Goal: Download file/media

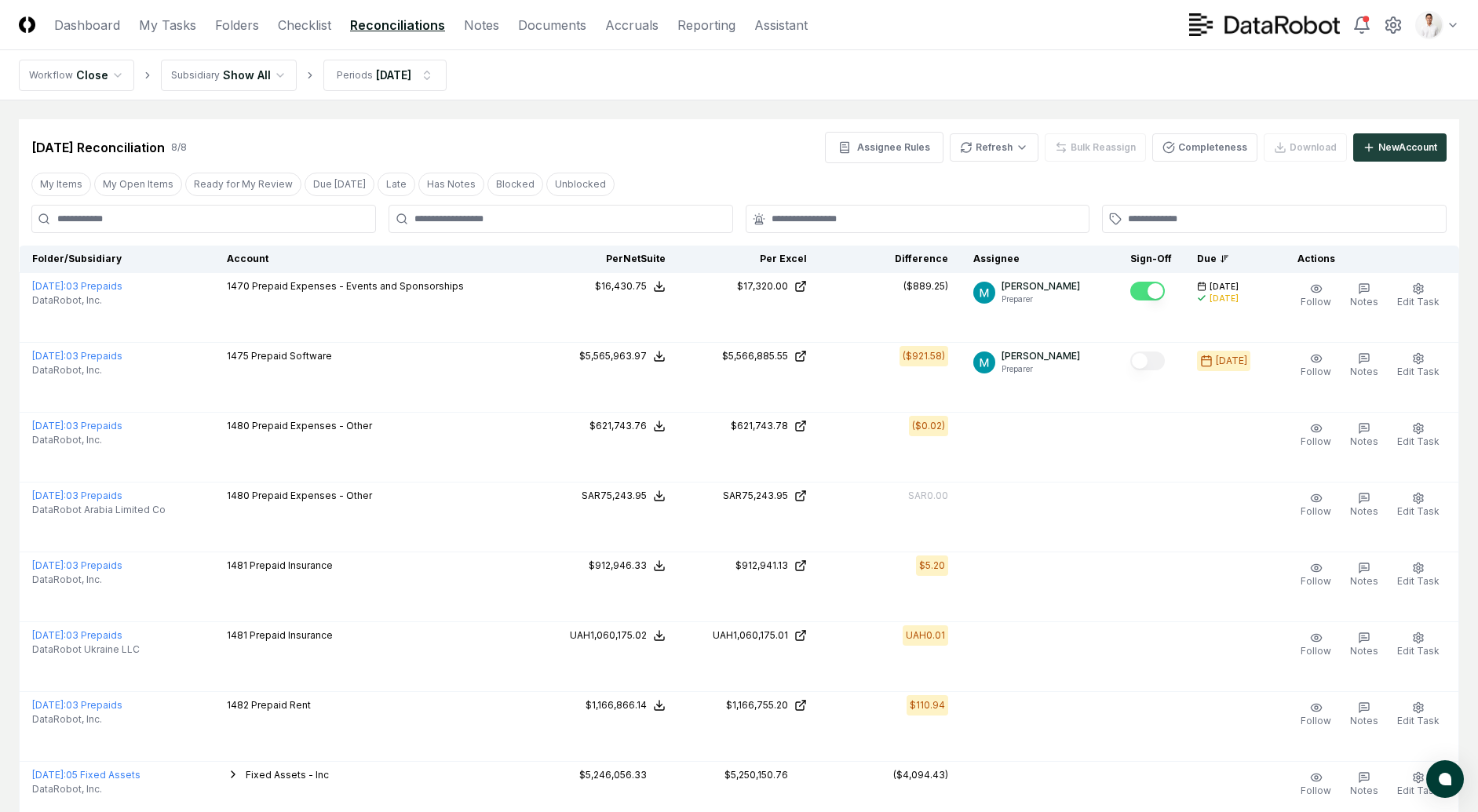
click at [244, 34] on header "CloseCore Dashboard My Tasks Folders Checklist Reconciliations Notes Documents …" at bounding box center [739, 25] width 1478 height 51
click at [238, 36] on header "CloseCore Dashboard My Tasks Folders Checklist Reconciliations Notes Documents …" at bounding box center [739, 25] width 1478 height 51
click at [239, 32] on link "Folders" at bounding box center [237, 24] width 44 height 19
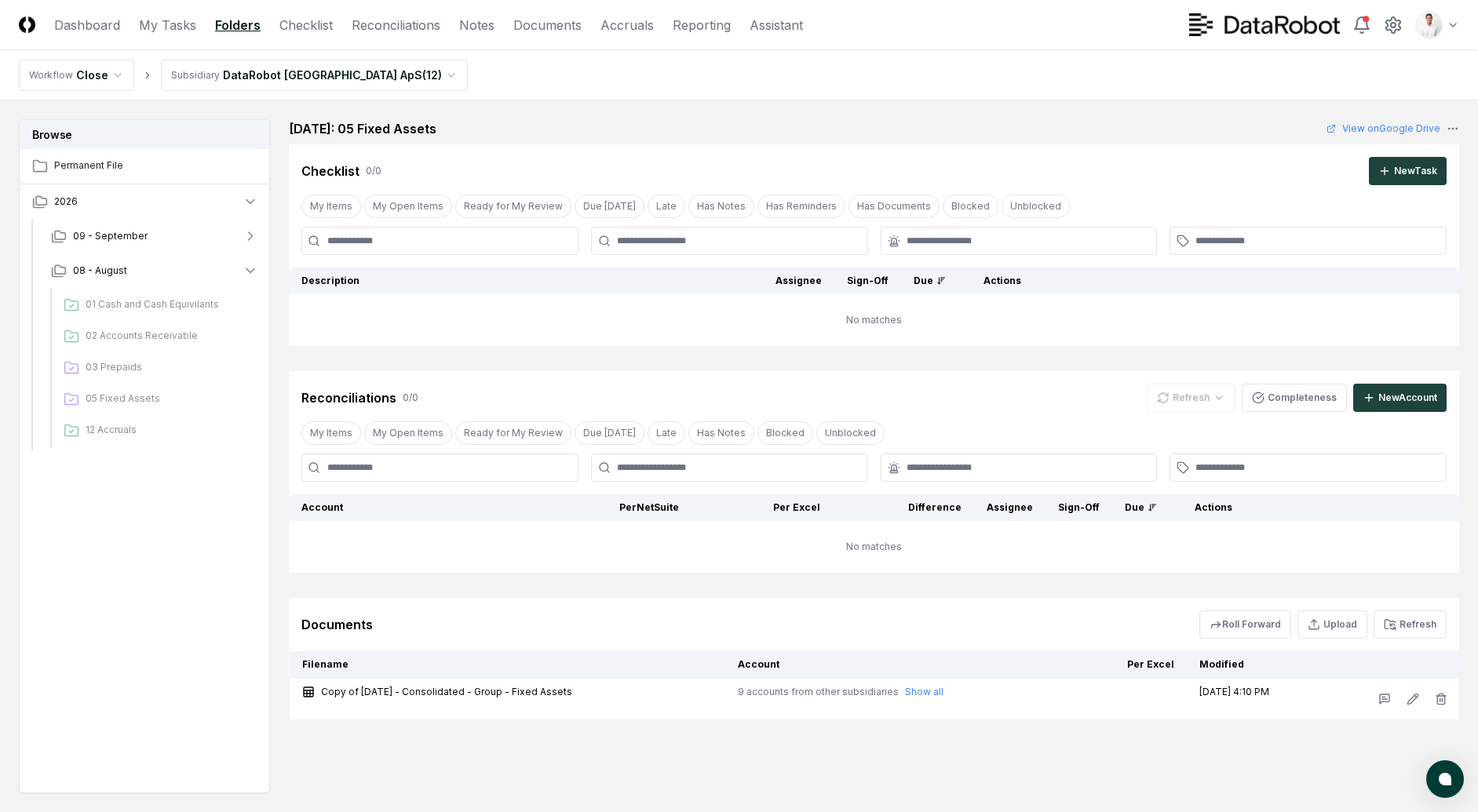
click at [180, 290] on div "01 Cash and Cash Equivilants 02 Accounts Receivable 03 Prepaids 05 Fixed Assets…" at bounding box center [157, 368] width 201 height 160
click at [179, 306] on span "01 Cash and Cash Equivilants" at bounding box center [169, 304] width 166 height 14
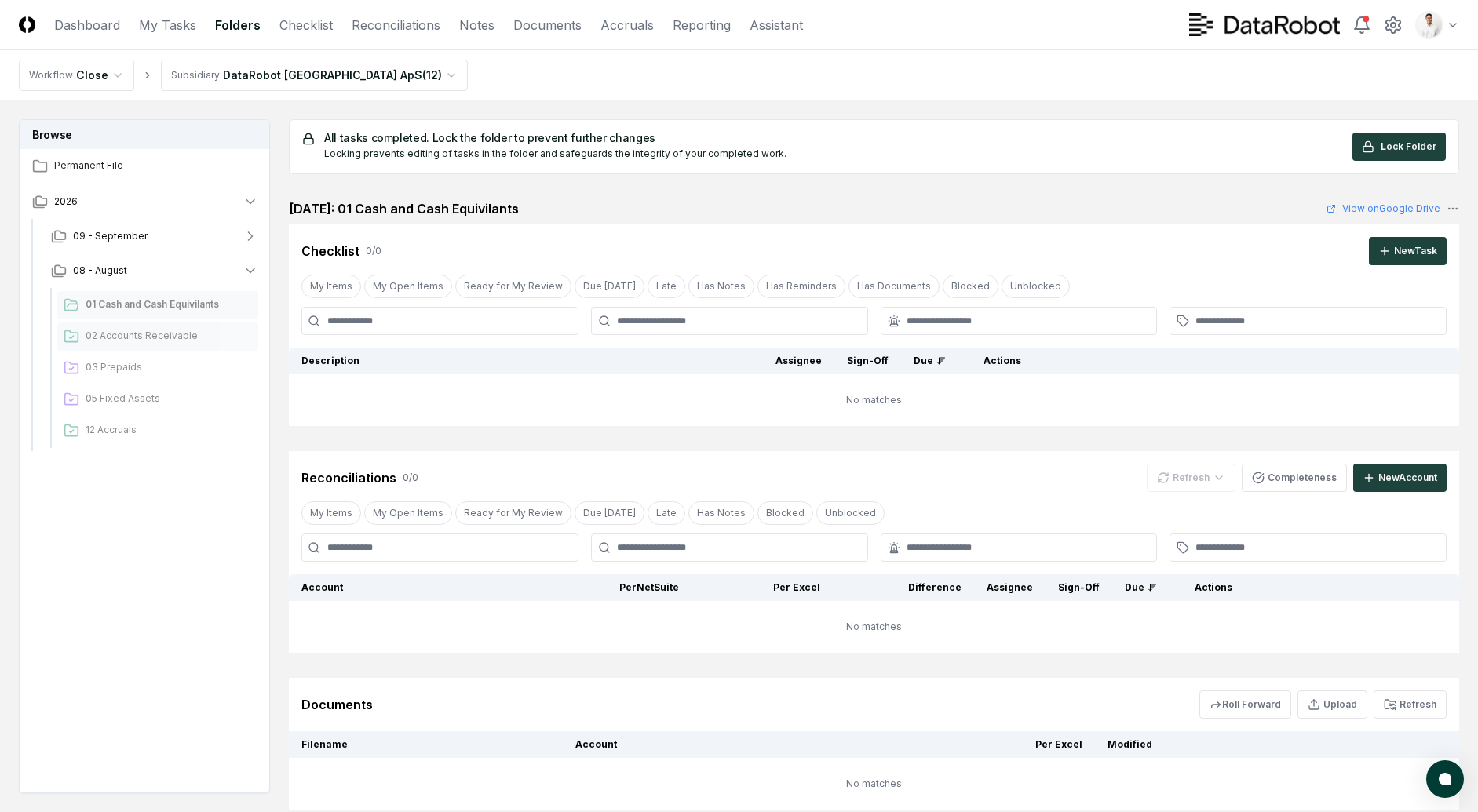
click at [167, 327] on div "02 Accounts Receivable" at bounding box center [157, 336] width 201 height 28
click at [153, 363] on span "03 Prepaids" at bounding box center [169, 368] width 166 height 14
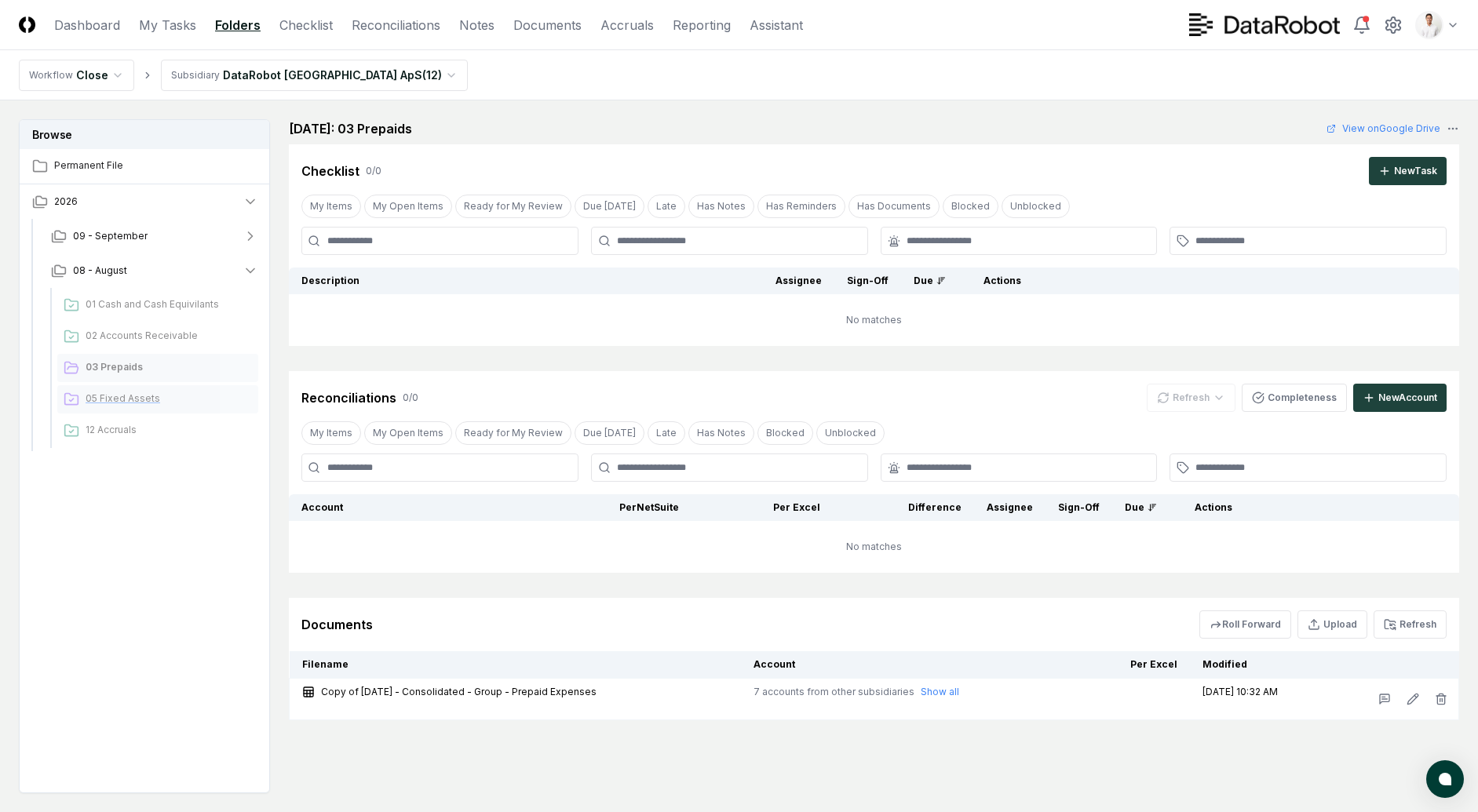
click at [140, 393] on span "05 Fixed Assets" at bounding box center [169, 399] width 166 height 14
click at [132, 426] on span "12 Accruals" at bounding box center [169, 430] width 166 height 14
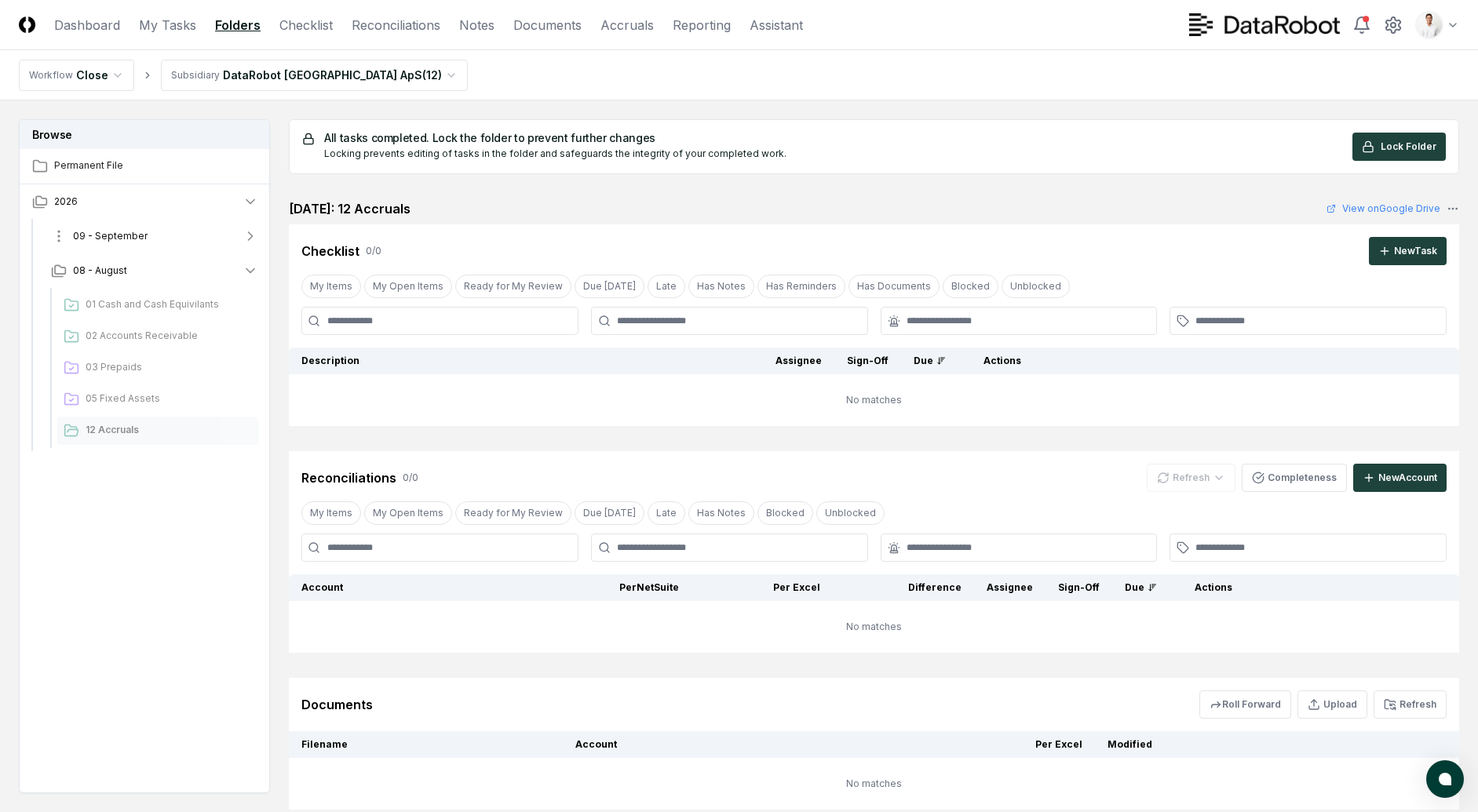
click at [129, 243] on span "09 - September" at bounding box center [110, 237] width 75 height 14
click at [129, 263] on span "01 Cash and Cash Equivilants" at bounding box center [169, 270] width 166 height 14
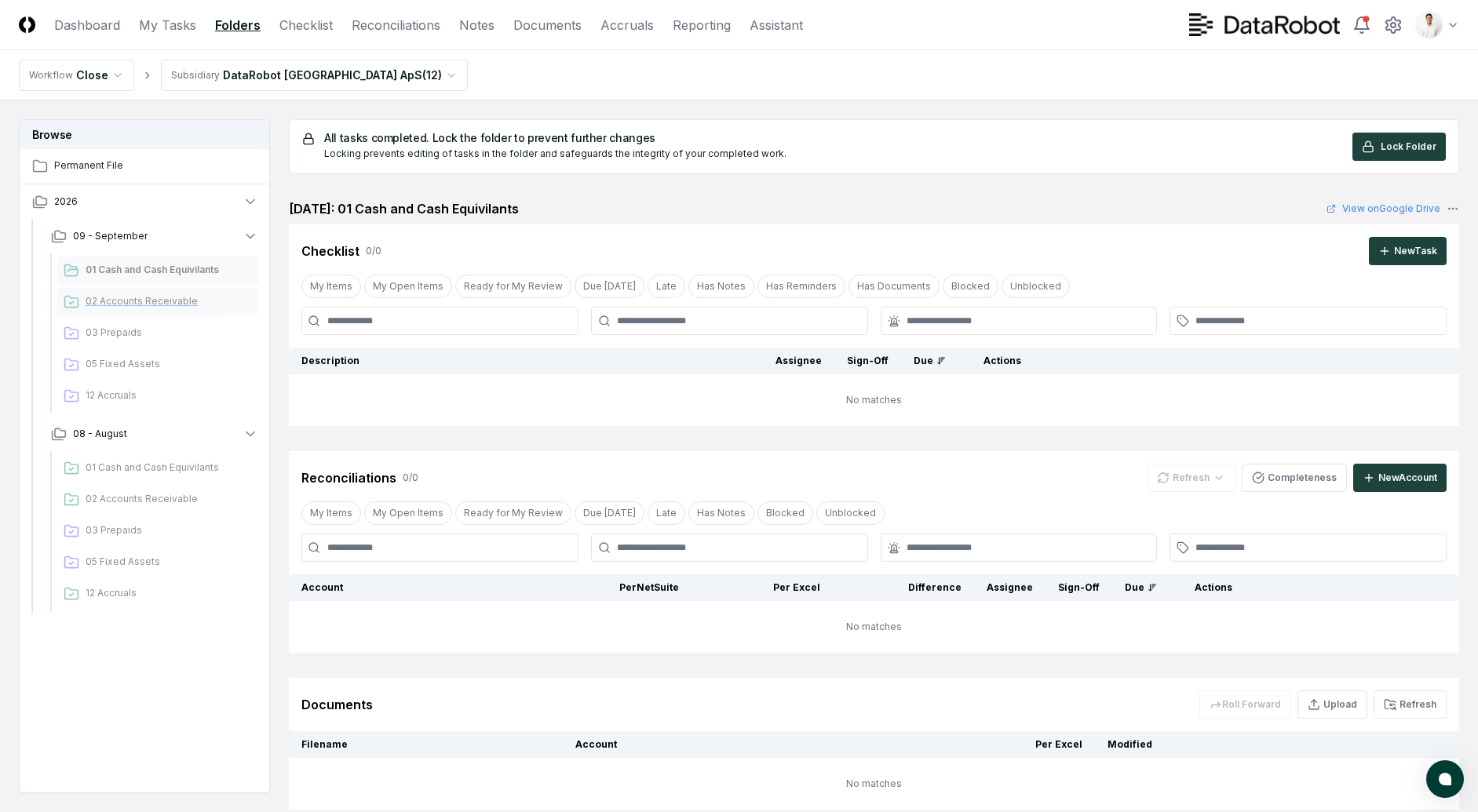
click at [129, 298] on span "02 Accounts Receivable" at bounding box center [169, 302] width 166 height 14
click at [126, 332] on span "03 Prepaids" at bounding box center [169, 333] width 166 height 14
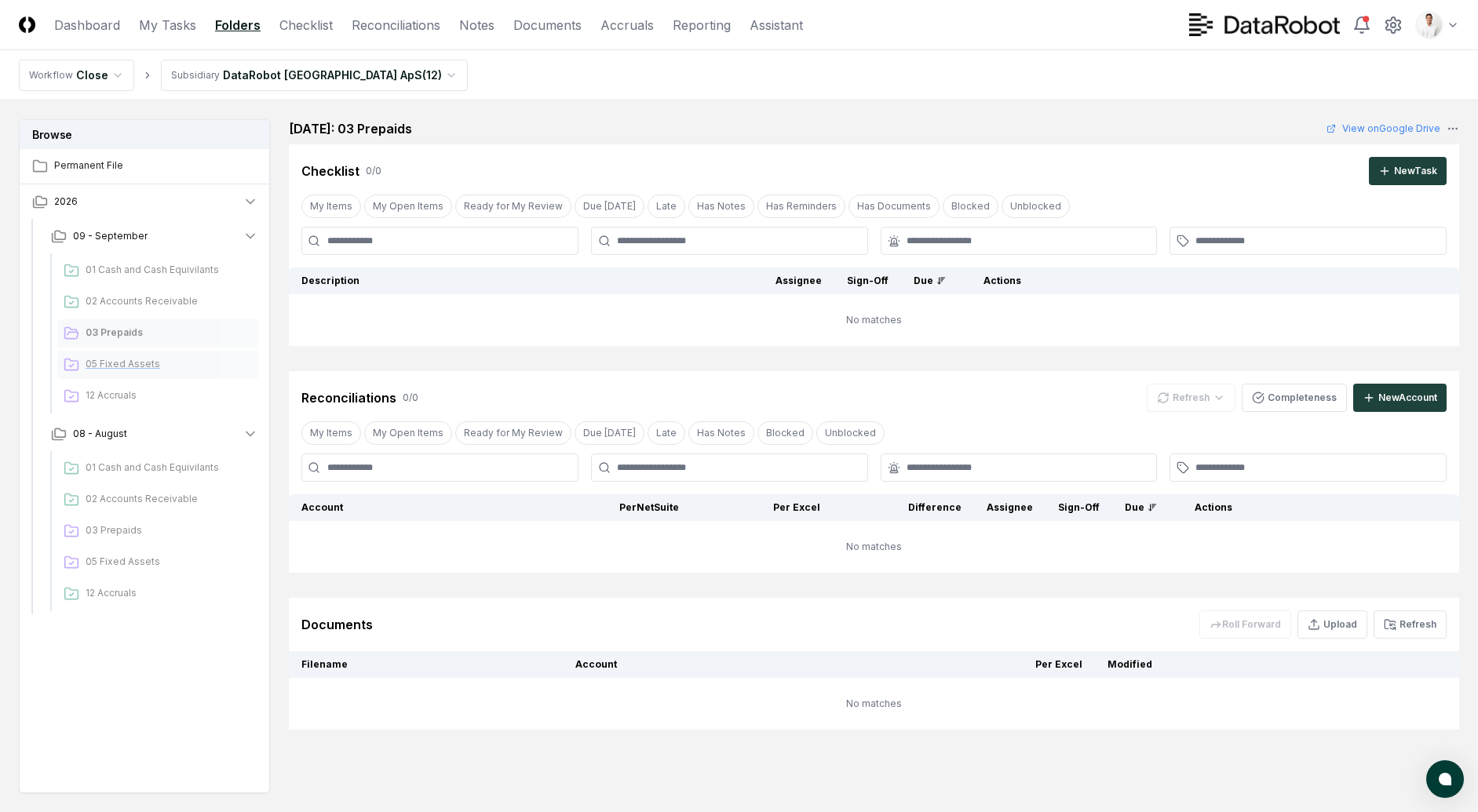
click at [124, 362] on span "05 Fixed Assets" at bounding box center [169, 364] width 166 height 14
click at [123, 388] on span "12 Accruals" at bounding box center [169, 396] width 166 height 14
click at [252, 96] on nav "Workflow Close Subsidiary DataRobot Denmark ApS ( 12 )" at bounding box center [739, 76] width 1478 height 51
click at [256, 81] on html "CloseCore Dashboard My Tasks Folders Checklist Reconciliations Notes Documents …" at bounding box center [739, 453] width 1478 height 905
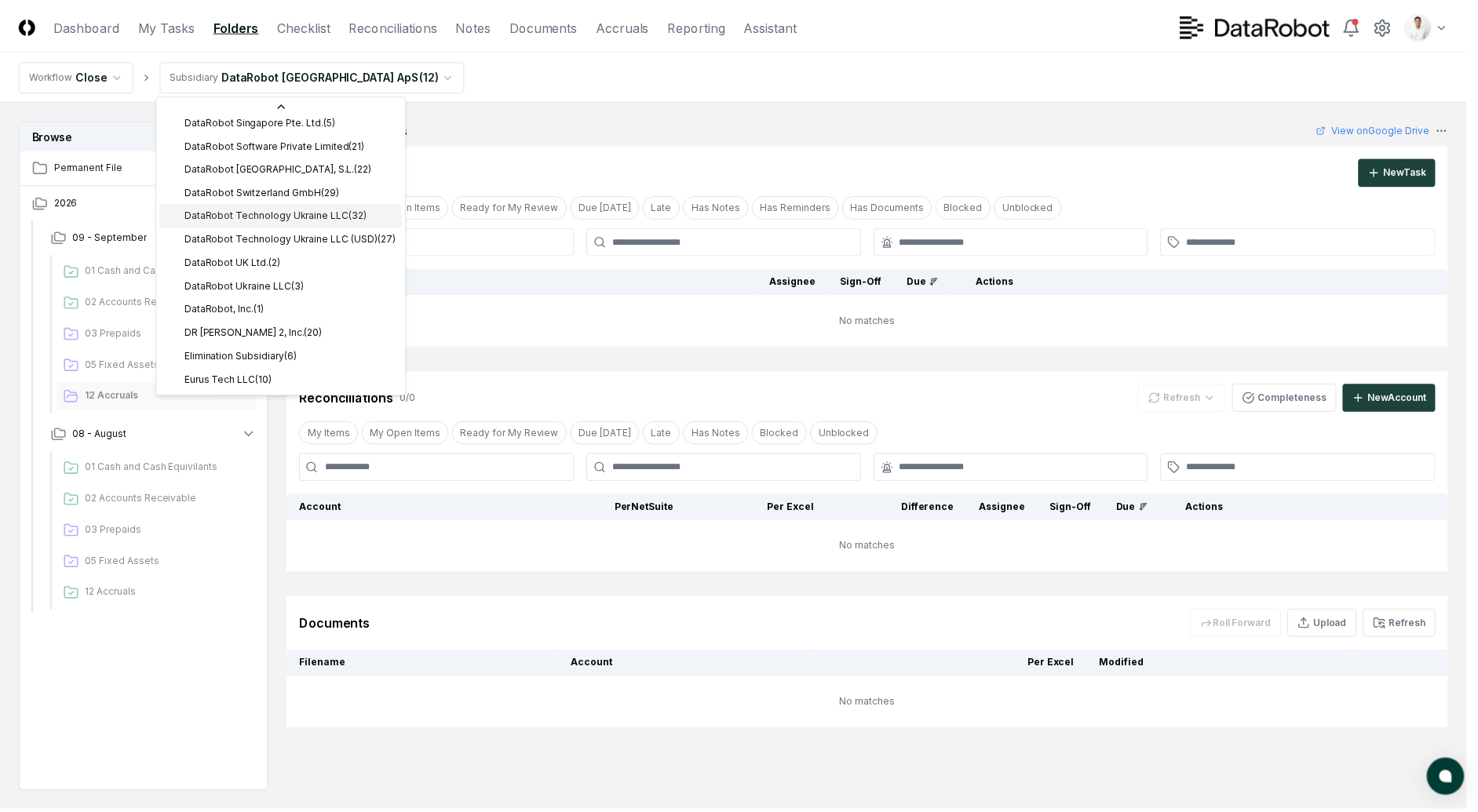
scroll to position [455, 0]
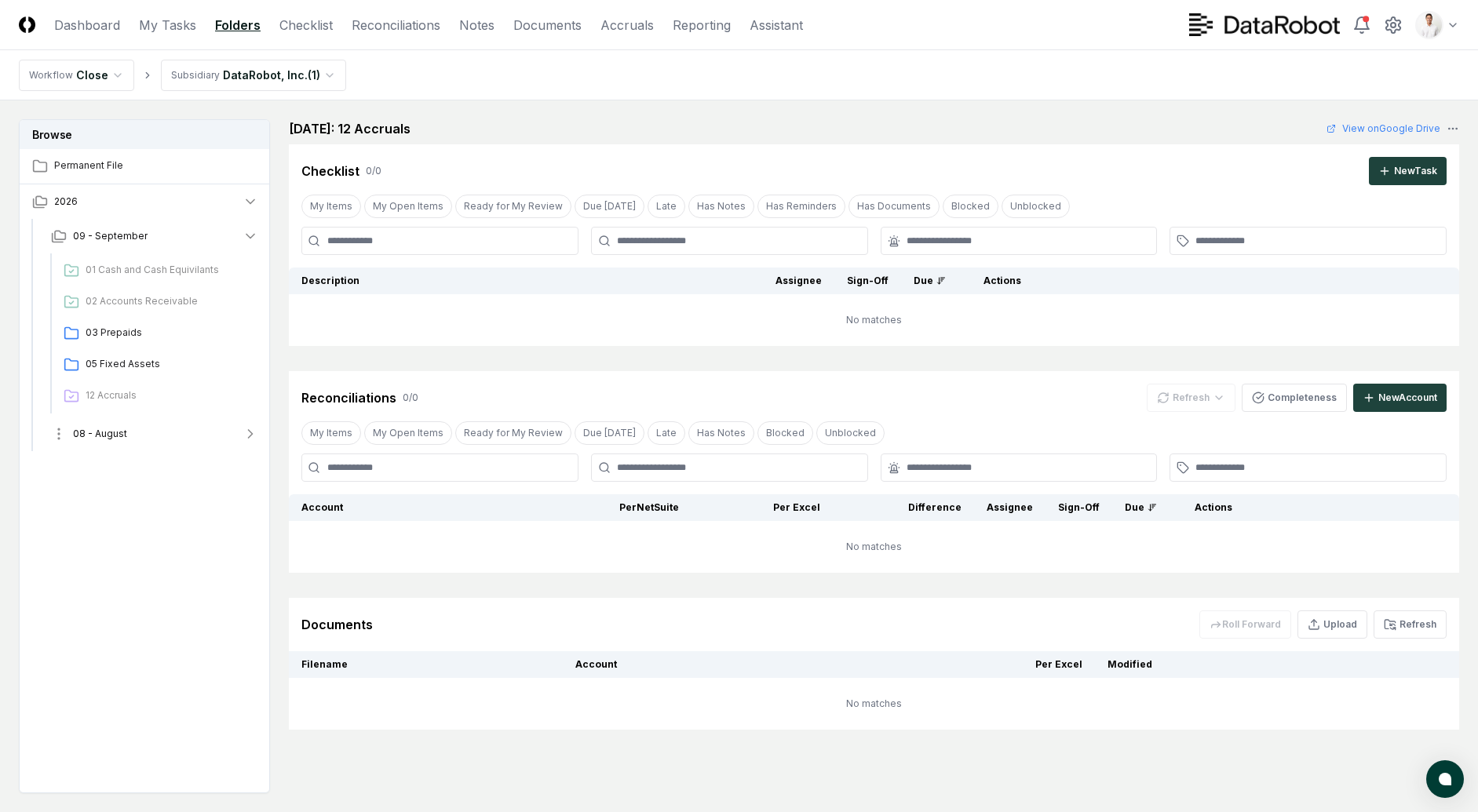
click at [173, 422] on button "08 - August" at bounding box center [154, 434] width 232 height 34
click at [158, 463] on span "01 Cash and Cash Equivilants" at bounding box center [169, 468] width 166 height 14
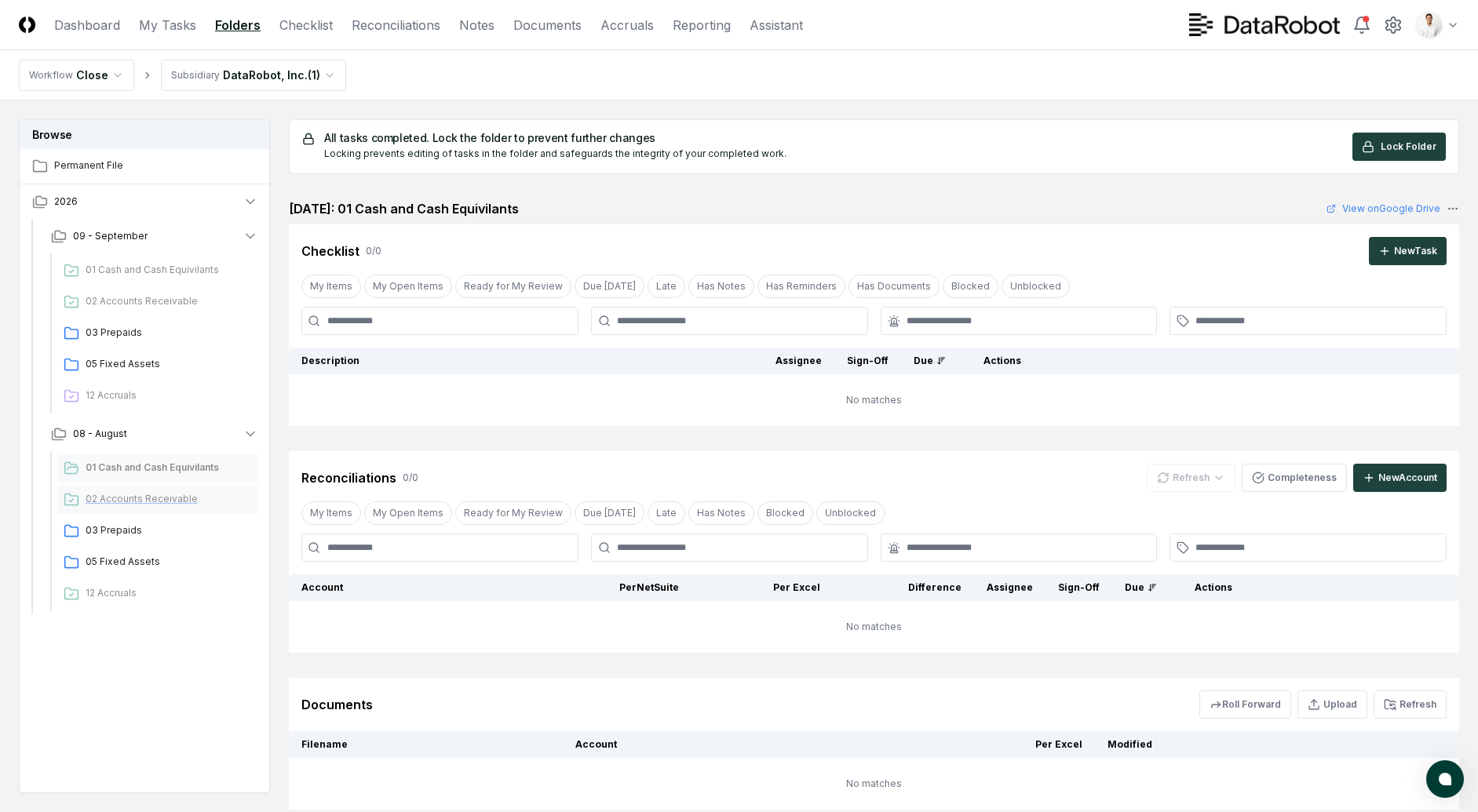
click at [153, 500] on span "02 Accounts Receivable" at bounding box center [169, 499] width 166 height 14
click at [142, 524] on span "03 Prepaids" at bounding box center [169, 531] width 166 height 14
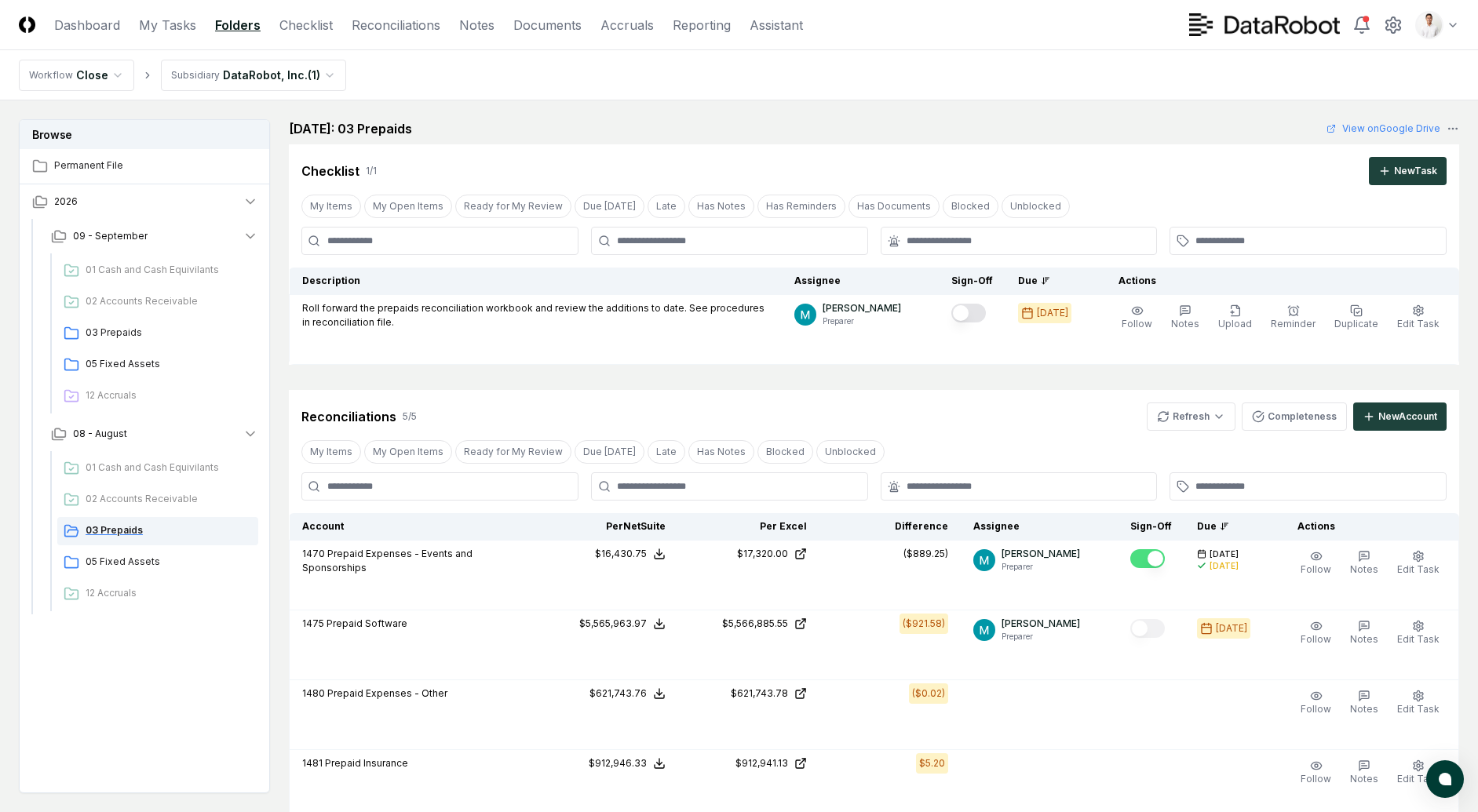
scroll to position [395, 0]
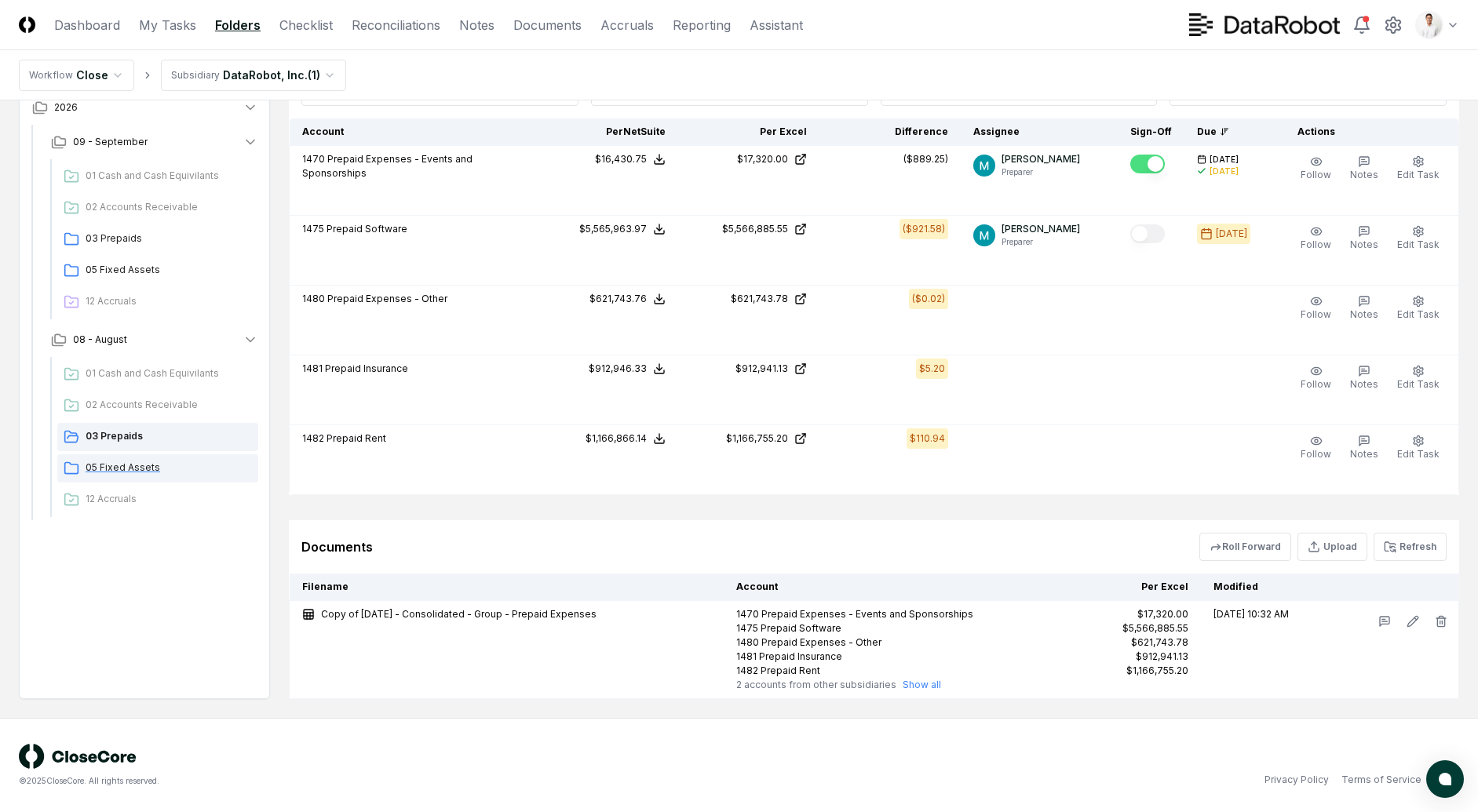
click at [191, 474] on span "05 Fixed Assets" at bounding box center [169, 468] width 166 height 14
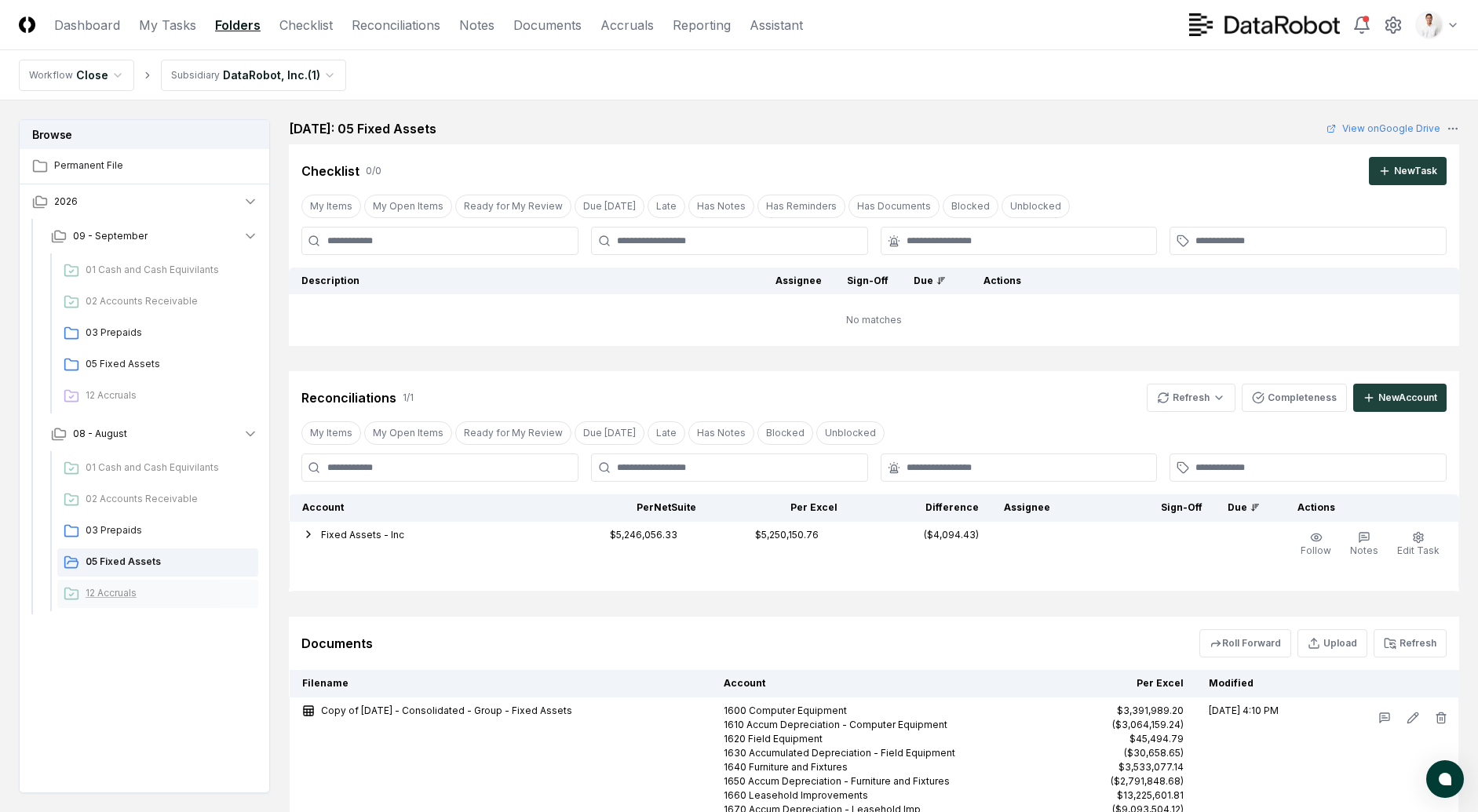
click at [147, 587] on span "12 Accruals" at bounding box center [169, 593] width 166 height 14
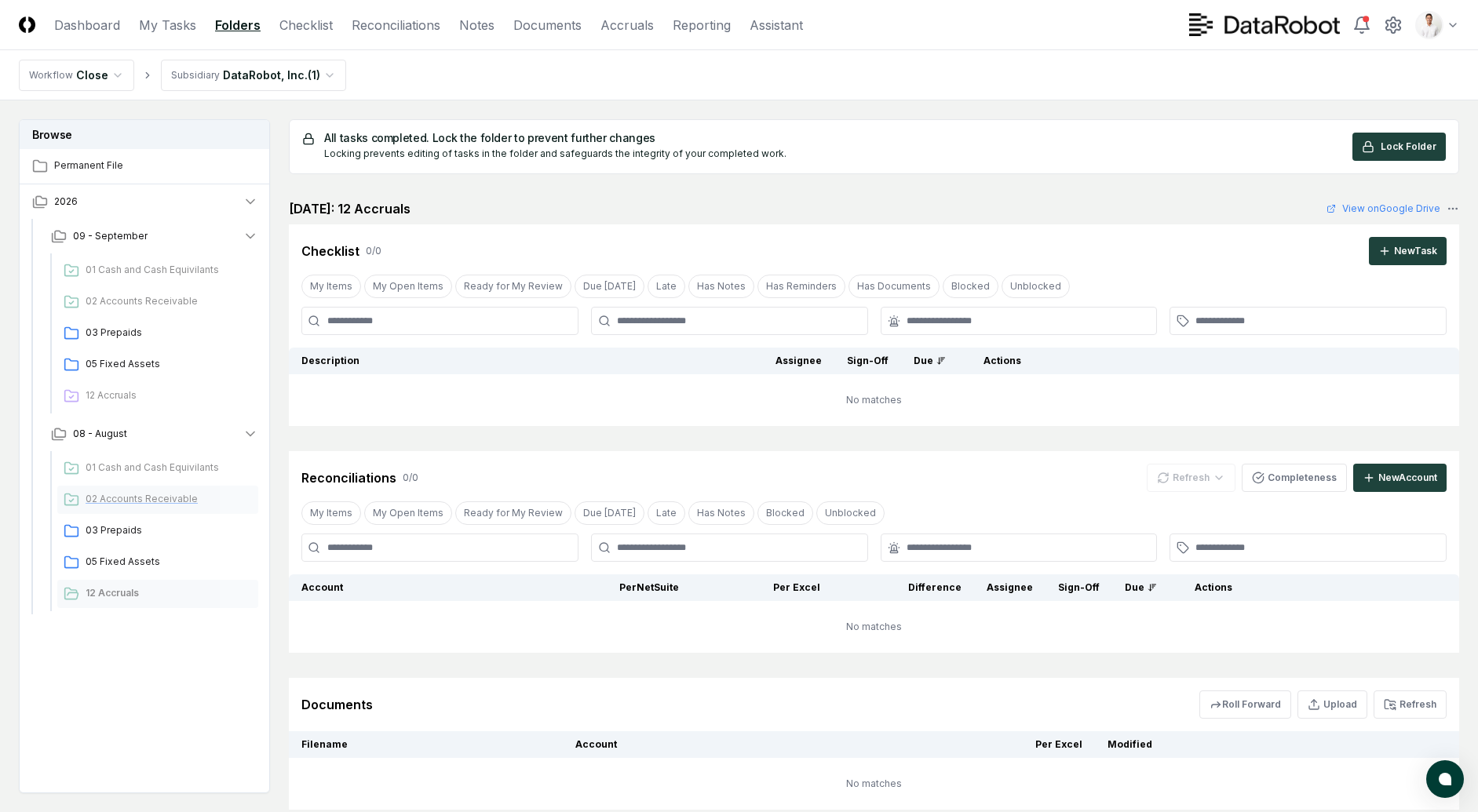
click at [205, 487] on div "02 Accounts Receivable" at bounding box center [157, 499] width 201 height 28
click at [206, 479] on div "01 Cash and Cash Equivilants" at bounding box center [157, 468] width 201 height 28
click at [816, 164] on div "All tasks completed. Lock the folder to prevent further changes Locking prevent…" at bounding box center [875, 146] width 1171 height 55
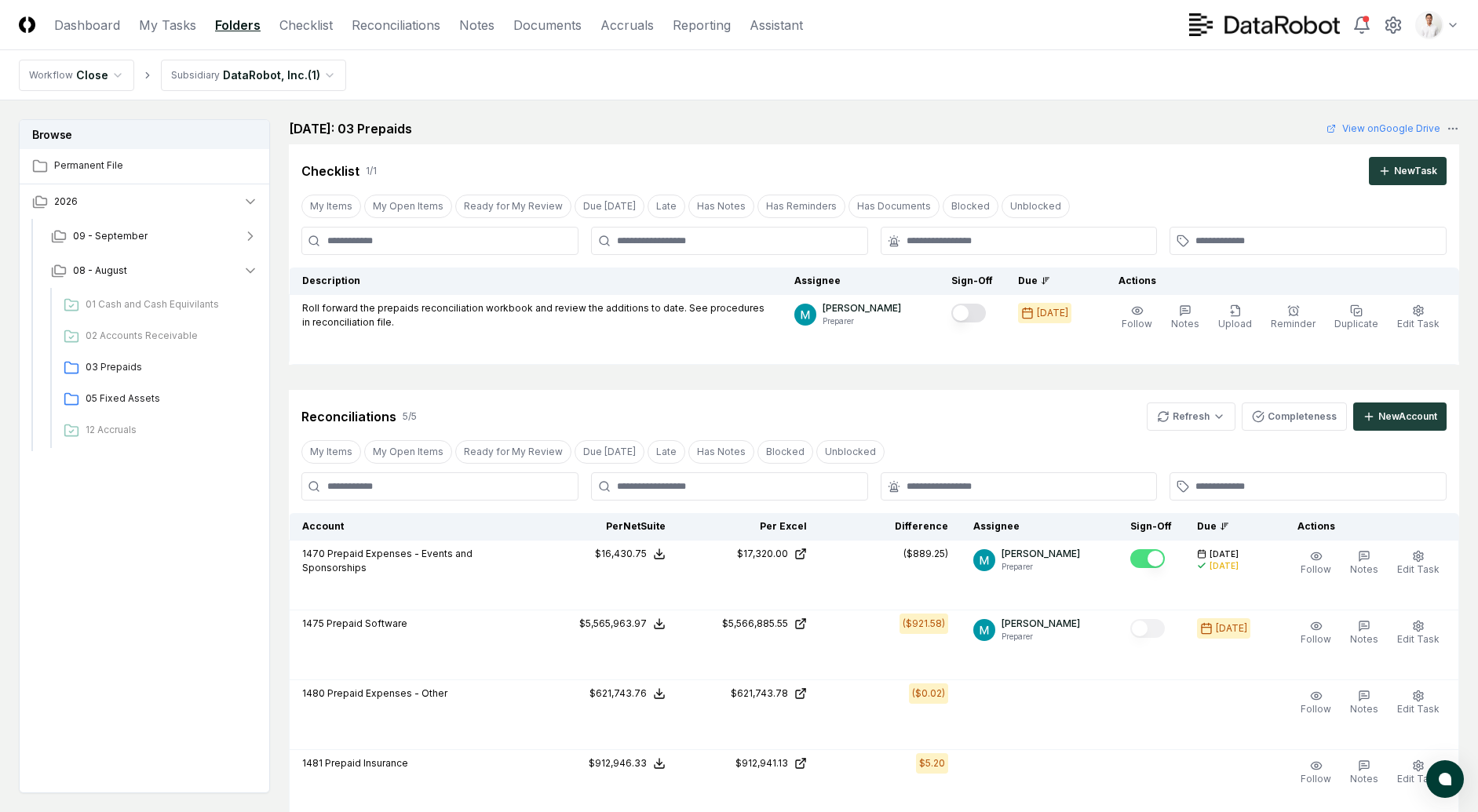
drag, startPoint x: 1028, startPoint y: 461, endPoint x: 1041, endPoint y: 451, distance: 16.4
click at [1028, 461] on div "My Items My Open Items Ready for My Review Due Today Late Has Notes Blocked Unb…" at bounding box center [875, 452] width 1171 height 29
click at [152, 303] on span "01 Cash and Cash Equivilants" at bounding box center [169, 304] width 166 height 14
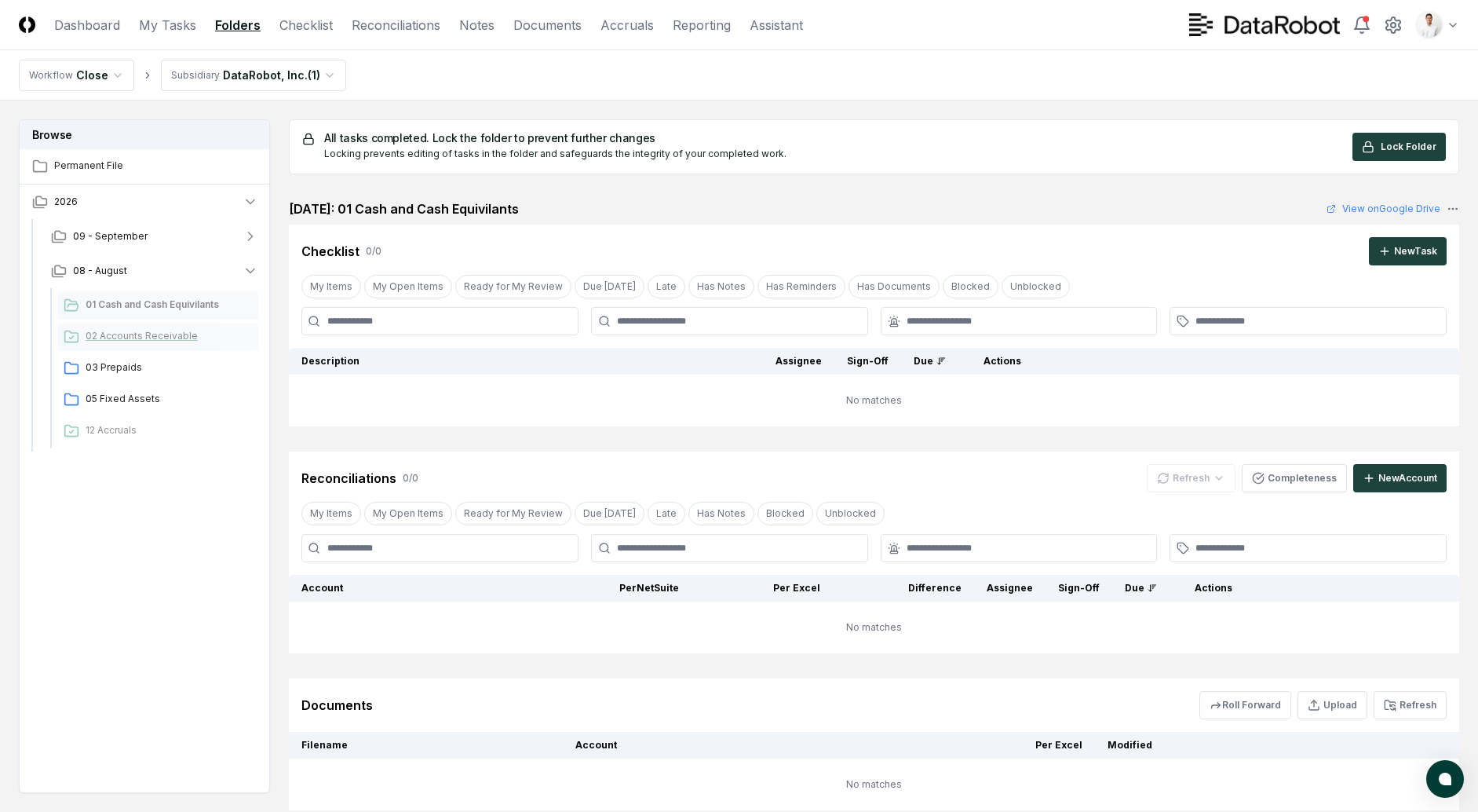
click at [146, 325] on div "02 Accounts Receivable" at bounding box center [157, 336] width 201 height 28
click at [136, 345] on div "02 Accounts Receivable" at bounding box center [157, 336] width 201 height 28
click at [125, 378] on div "03 Prepaids" at bounding box center [157, 368] width 201 height 28
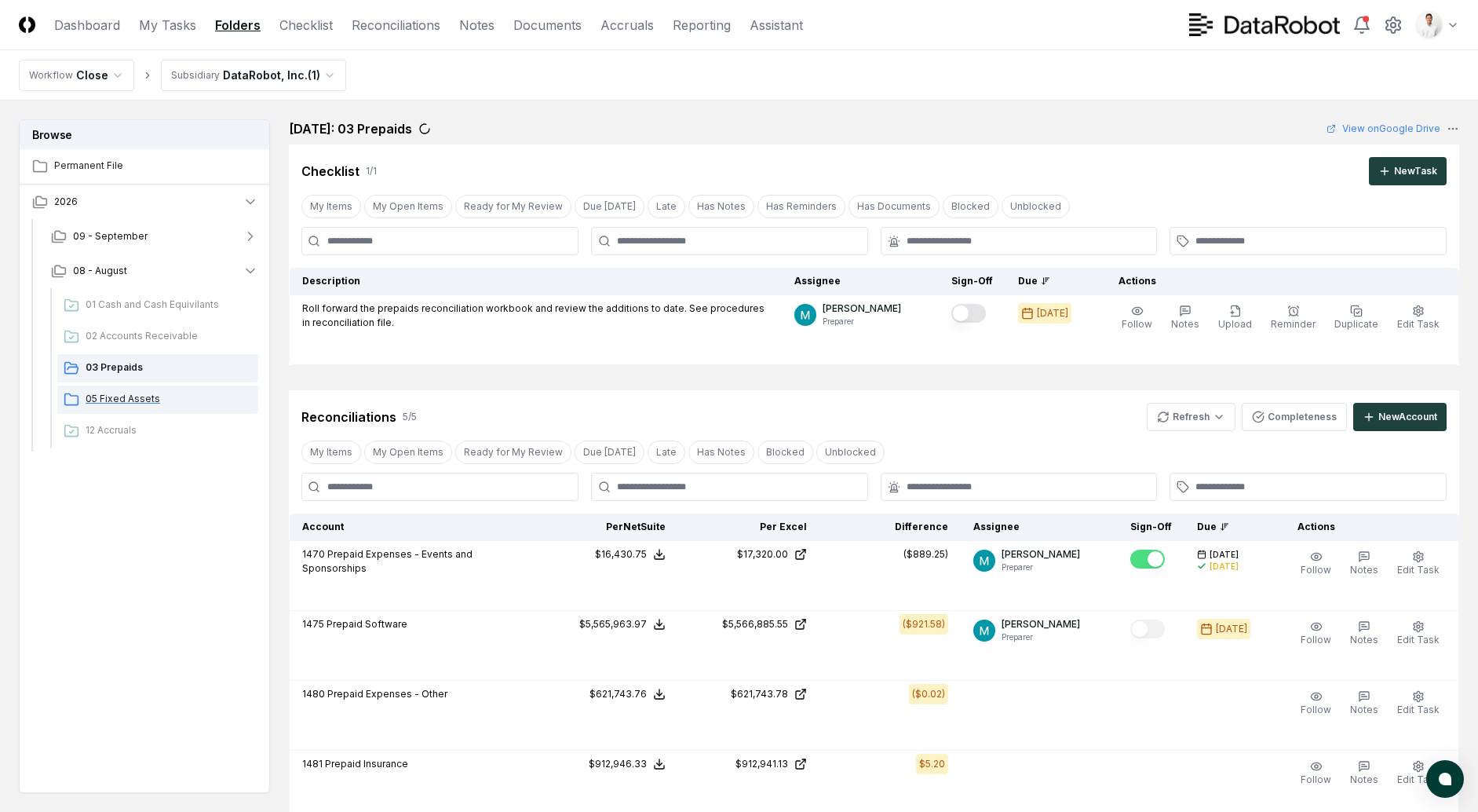
click at [124, 393] on span "05 Fixed Assets" at bounding box center [169, 399] width 166 height 14
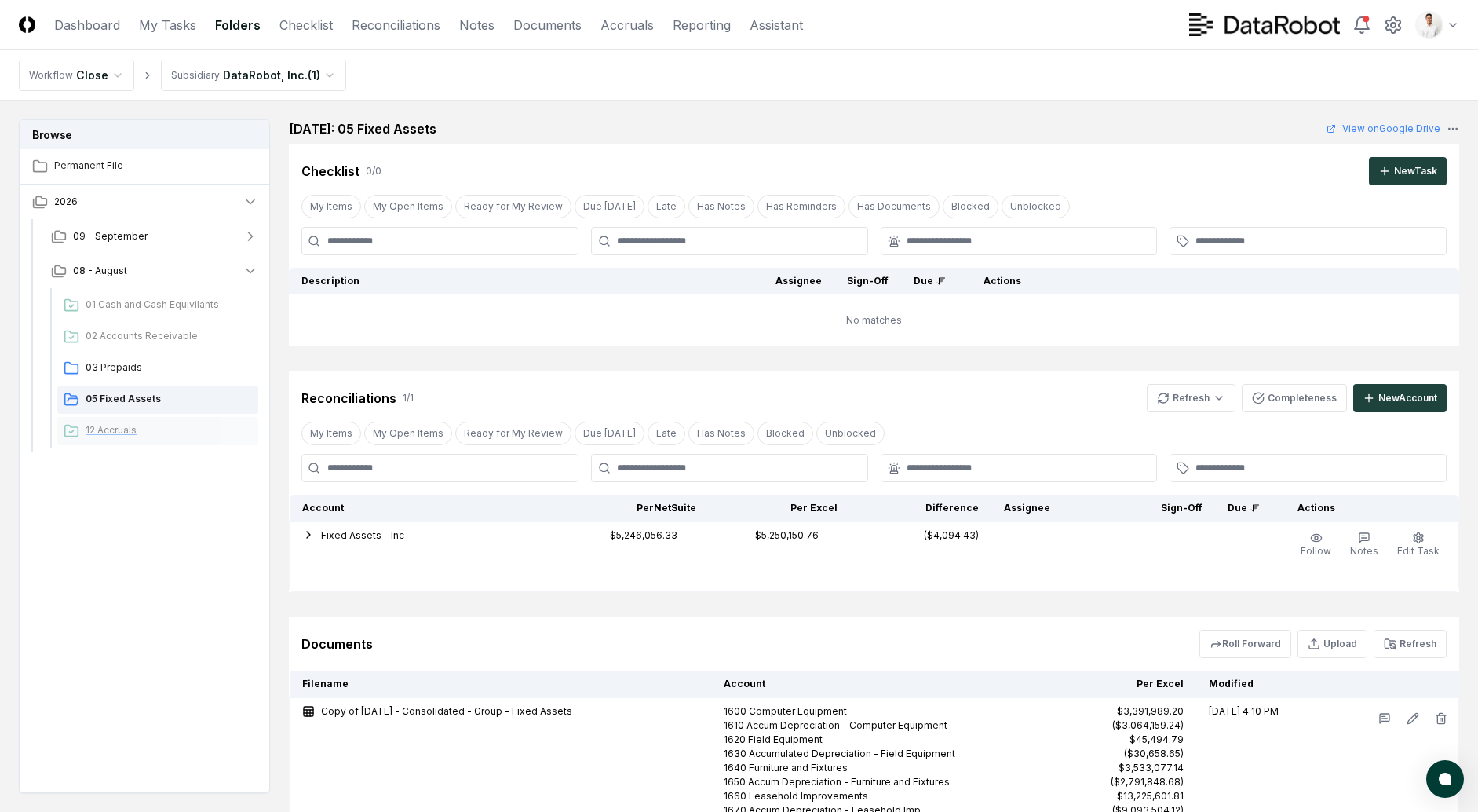
click at [122, 418] on div "12 Accruals" at bounding box center [157, 430] width 201 height 28
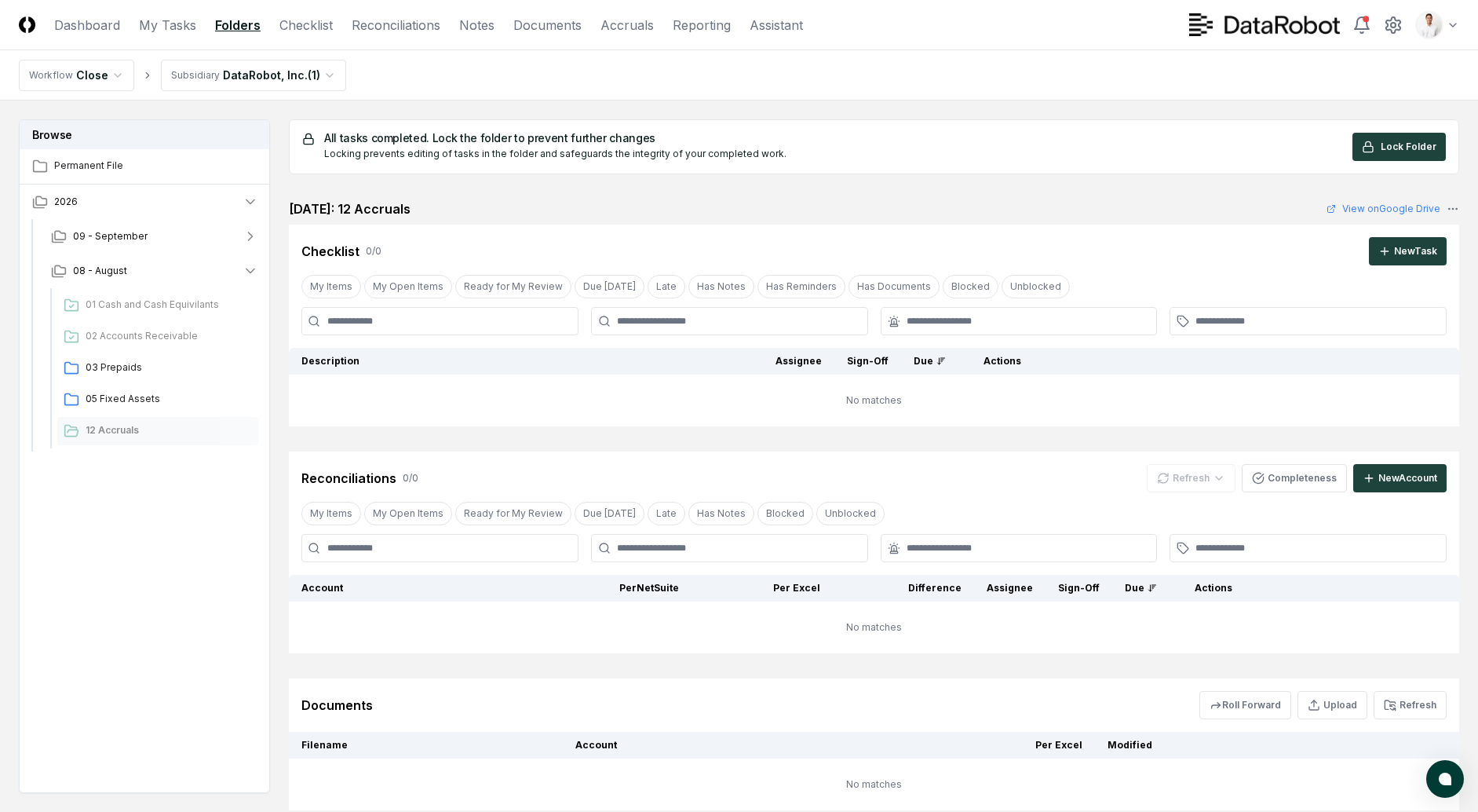
scroll to position [111, 0]
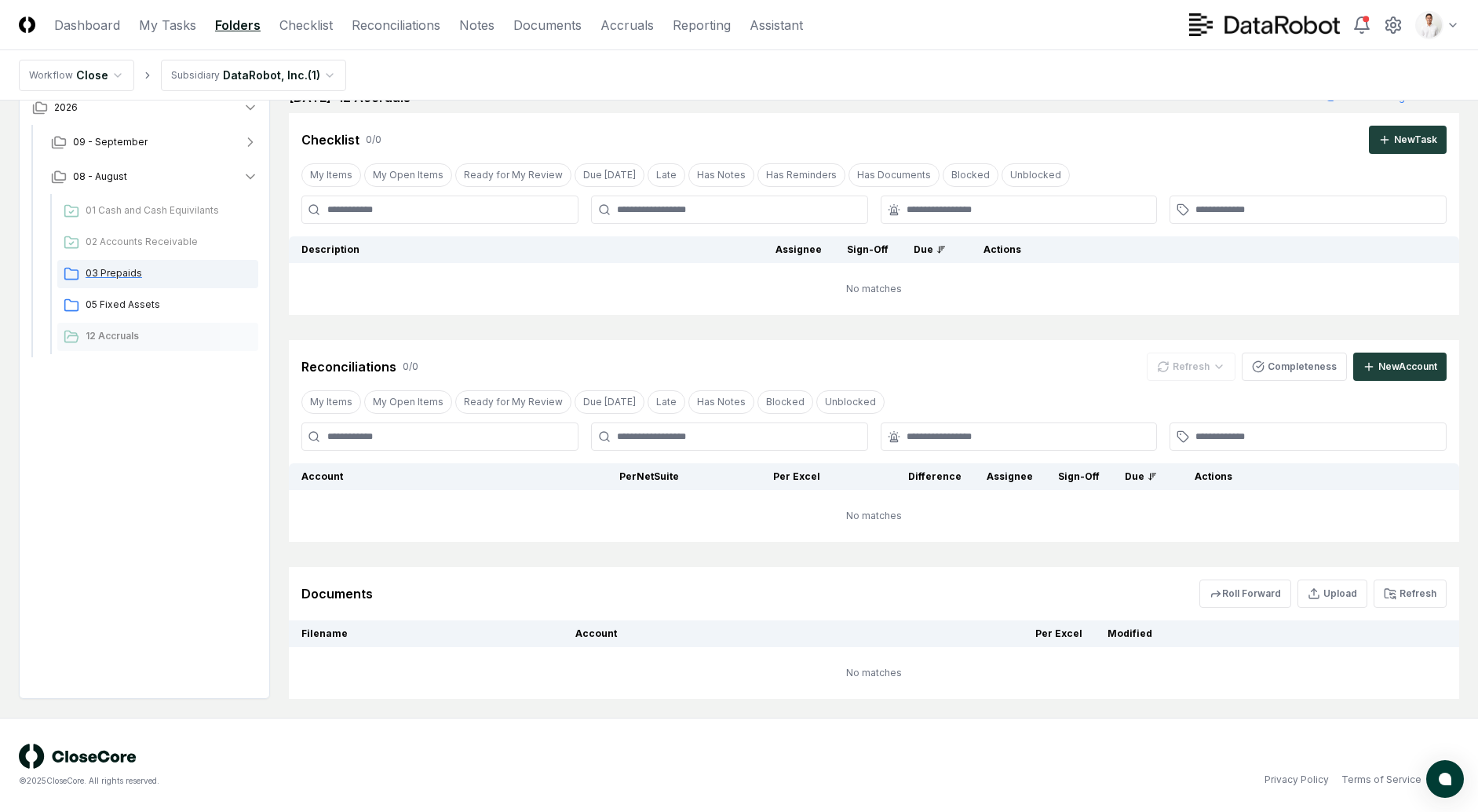
click at [210, 287] on div "03 Prepaids" at bounding box center [157, 274] width 201 height 28
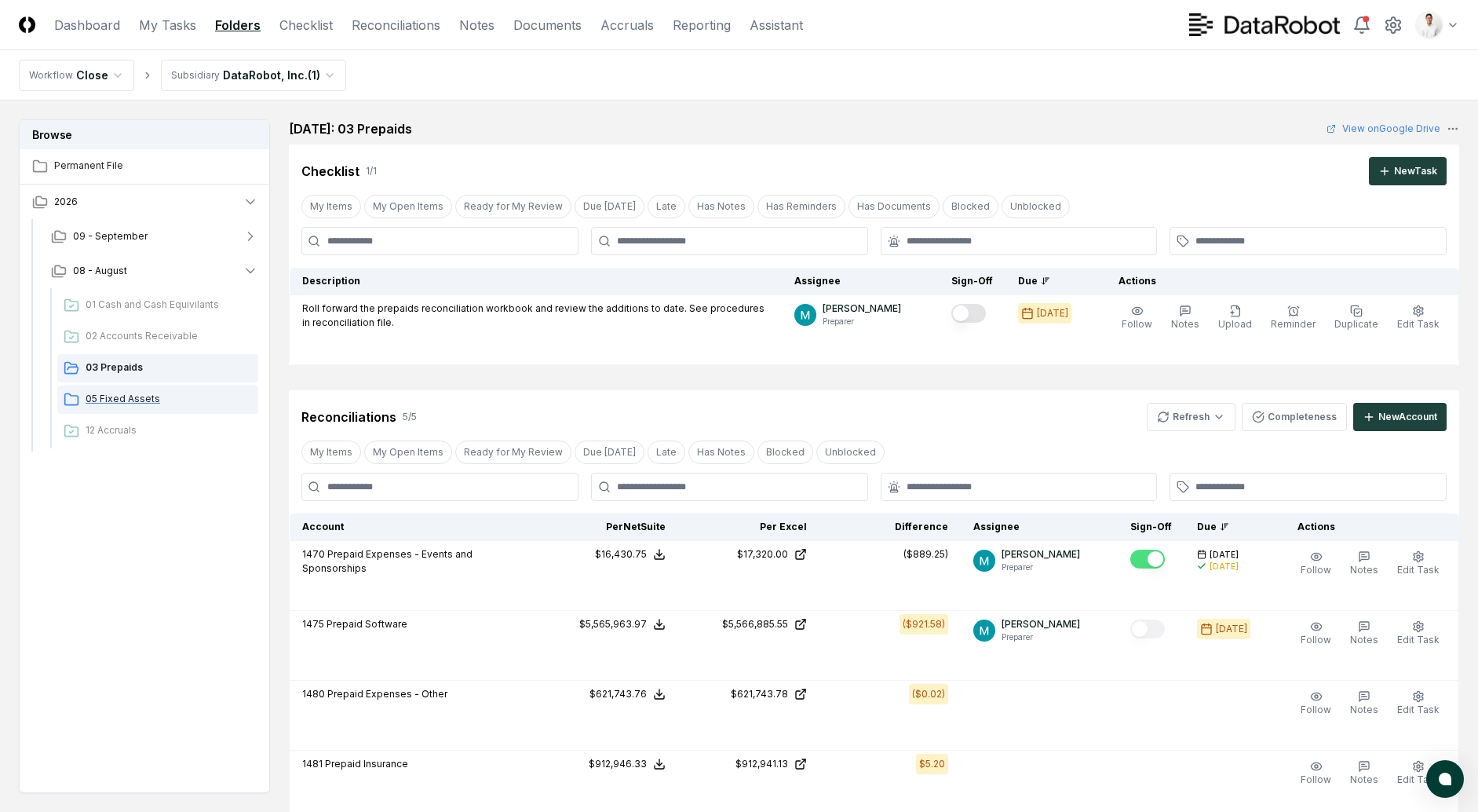
drag, startPoint x: 184, startPoint y: 308, endPoint x: 213, endPoint y: 406, distance: 102.2
click at [184, 308] on span "01 Cash and Cash Equivilants" at bounding box center [169, 304] width 166 height 14
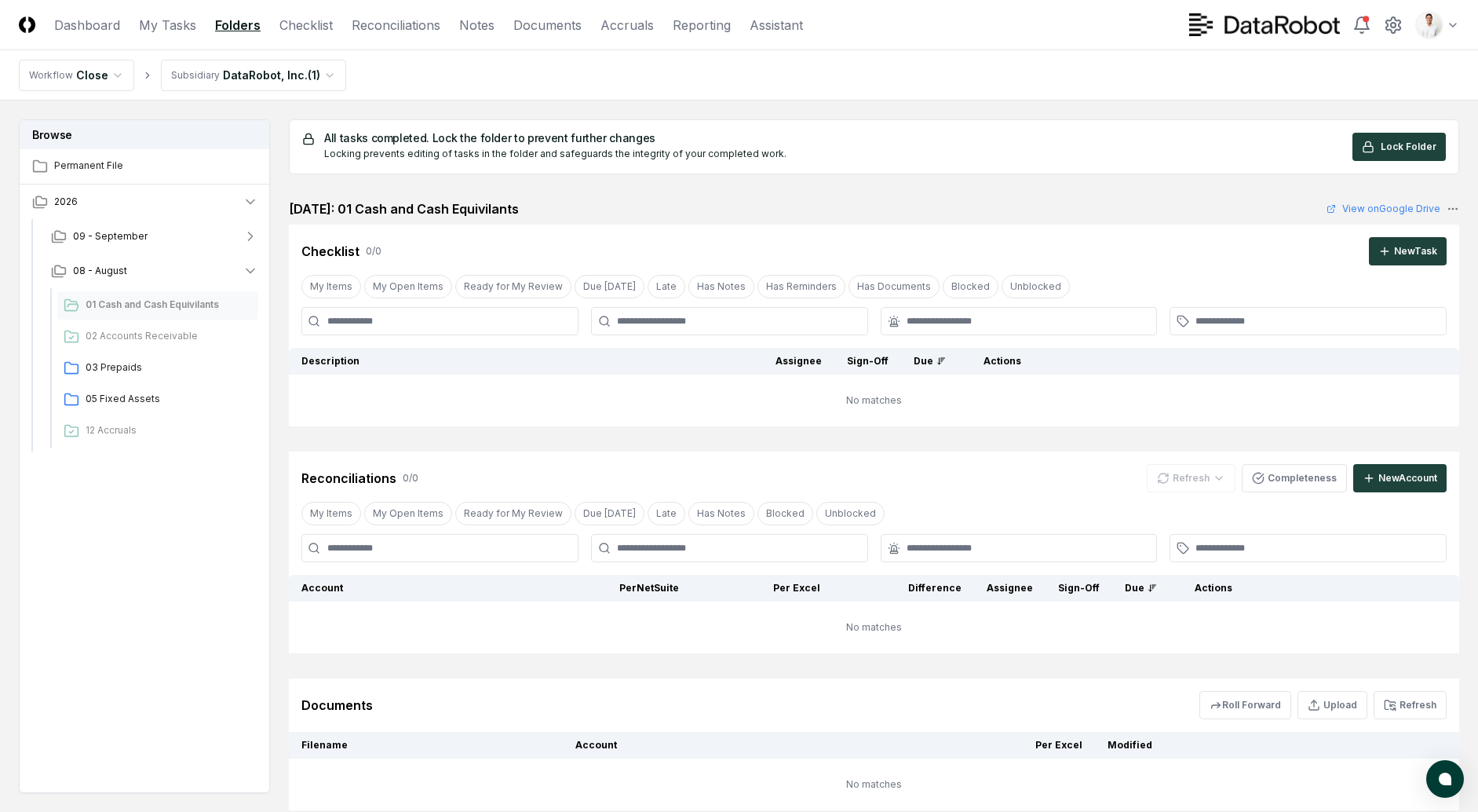
scroll to position [111, 0]
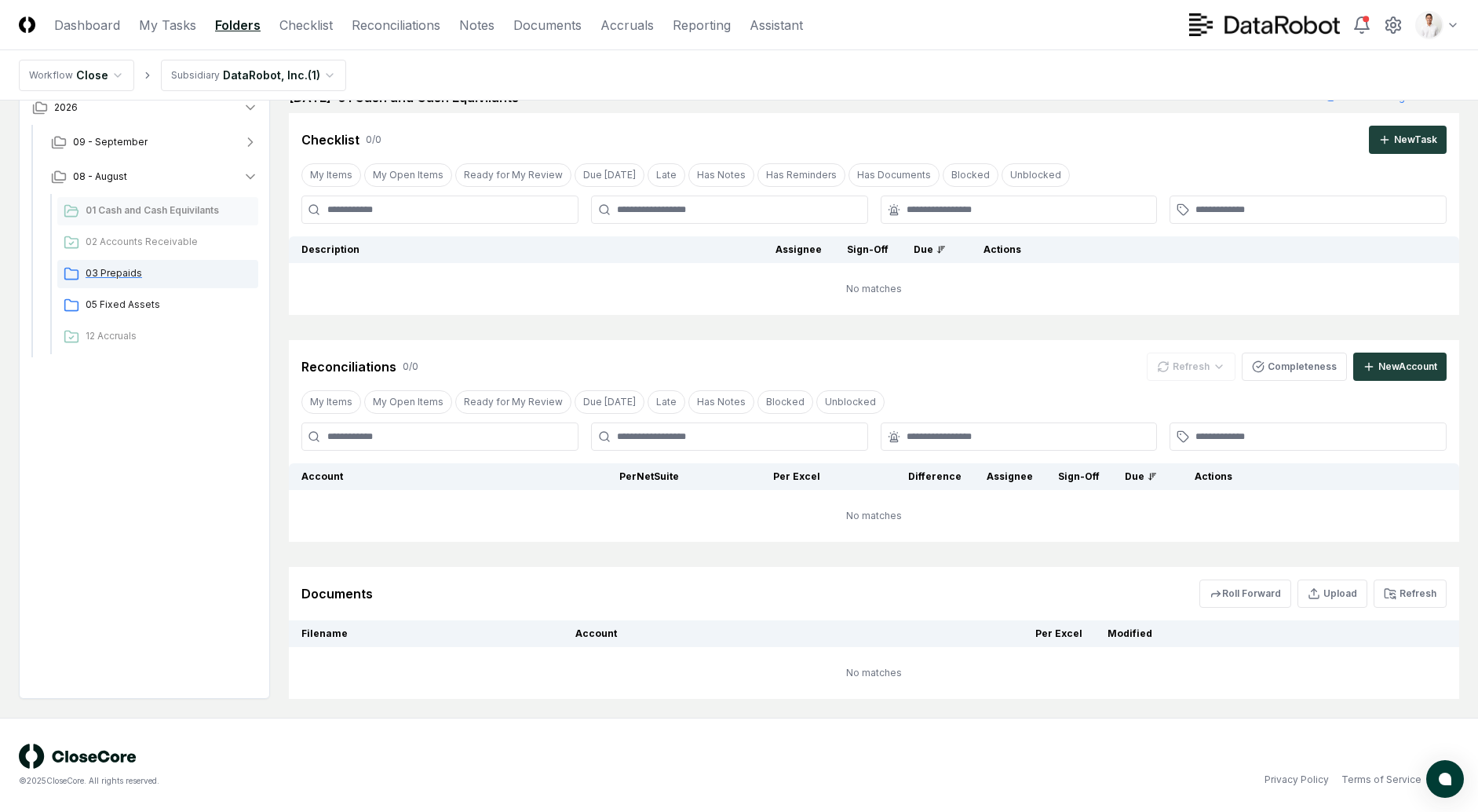
click at [161, 262] on div "03 Prepaids" at bounding box center [157, 274] width 201 height 28
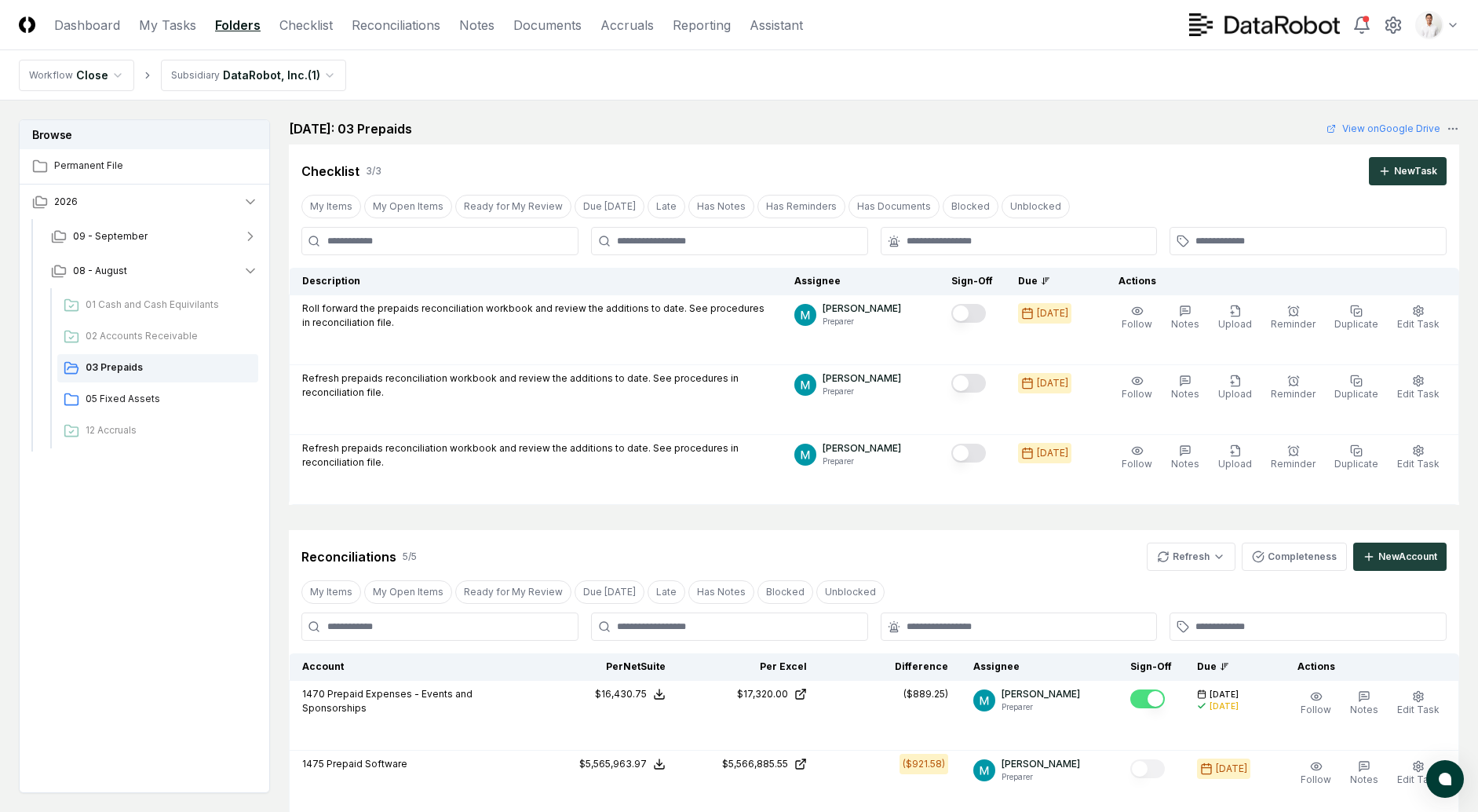
scroll to position [536, 0]
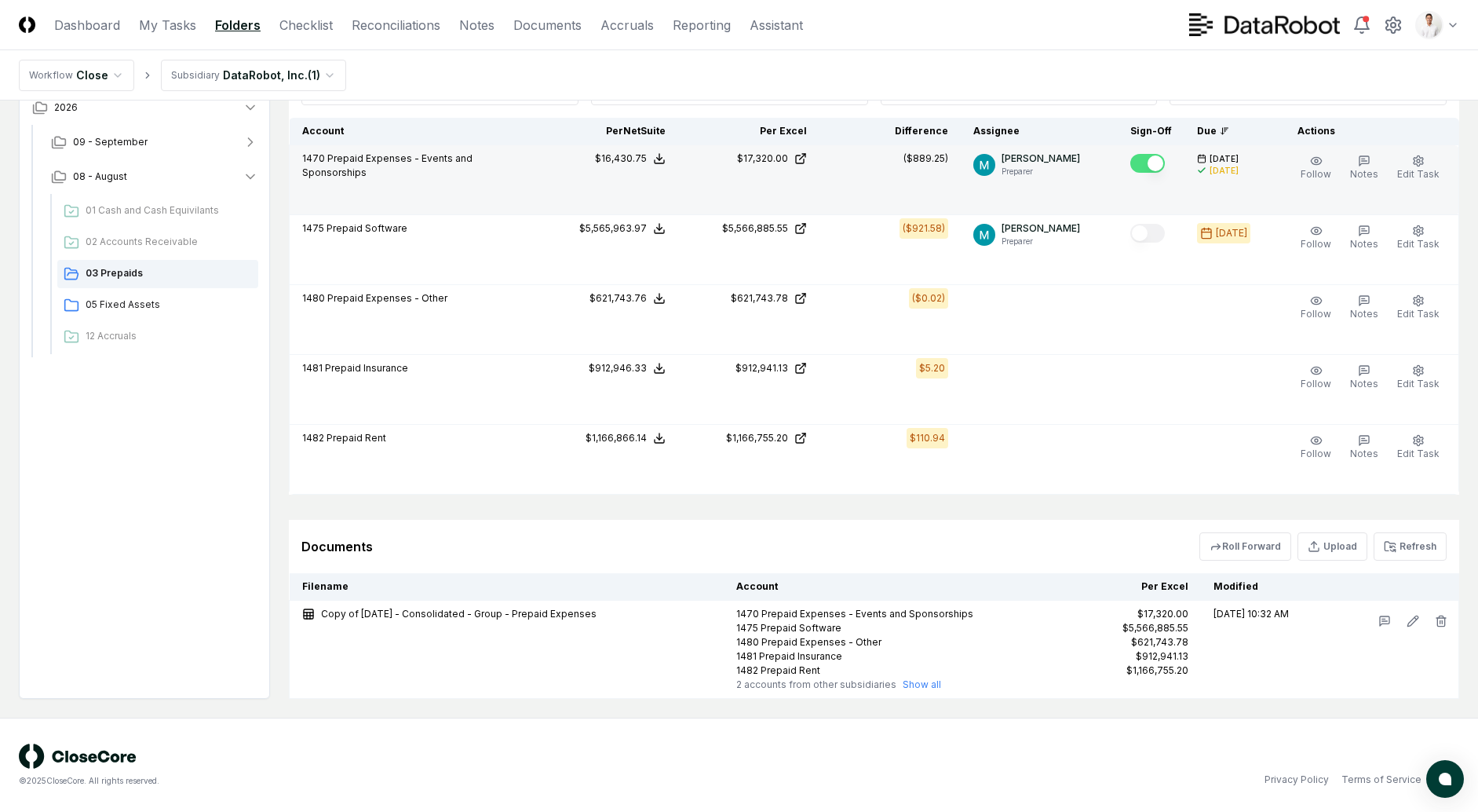
click at [666, 154] on icon at bounding box center [659, 159] width 13 height 13
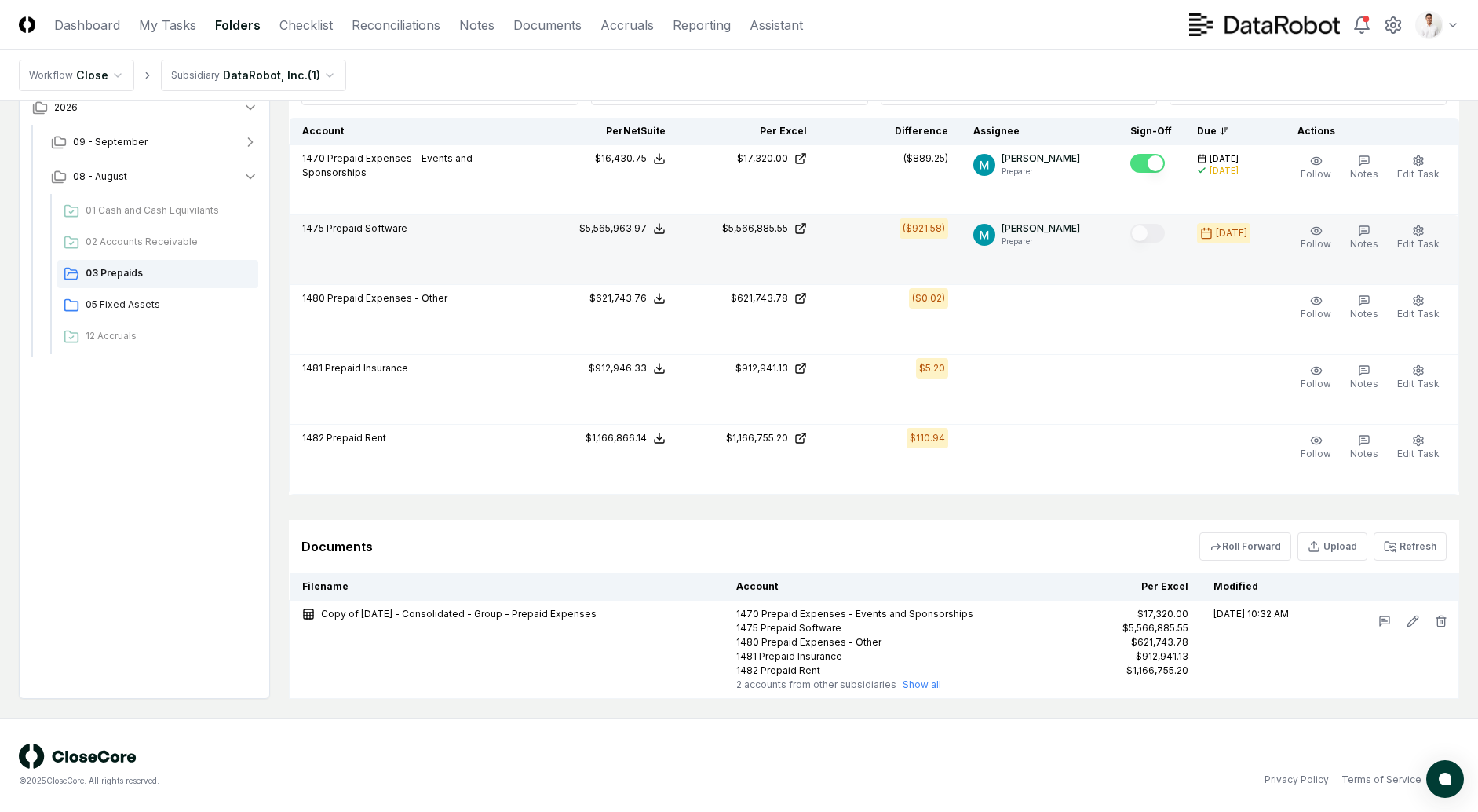
click at [663, 223] on icon at bounding box center [659, 229] width 13 height 13
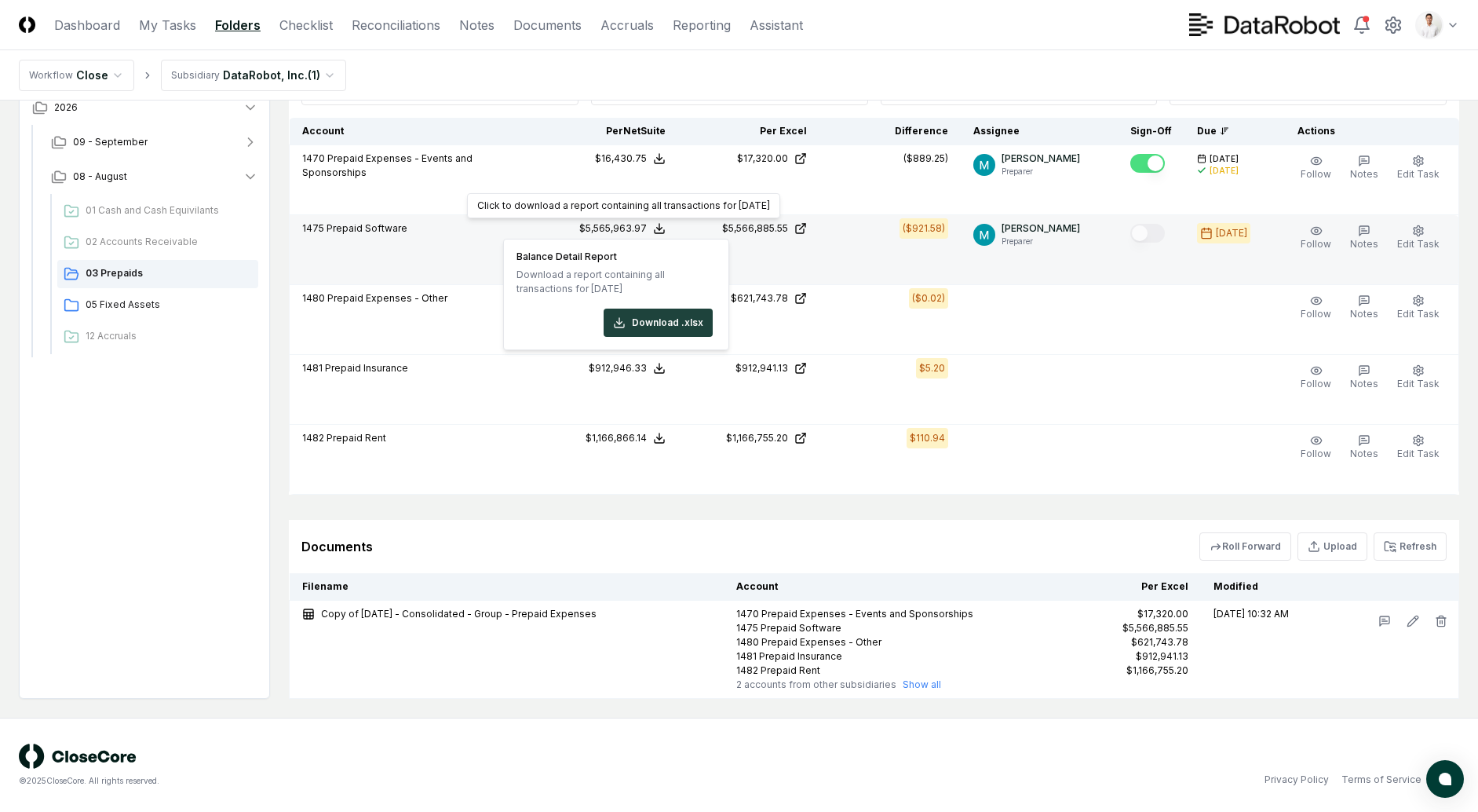
click at [666, 227] on icon at bounding box center [659, 229] width 13 height 13
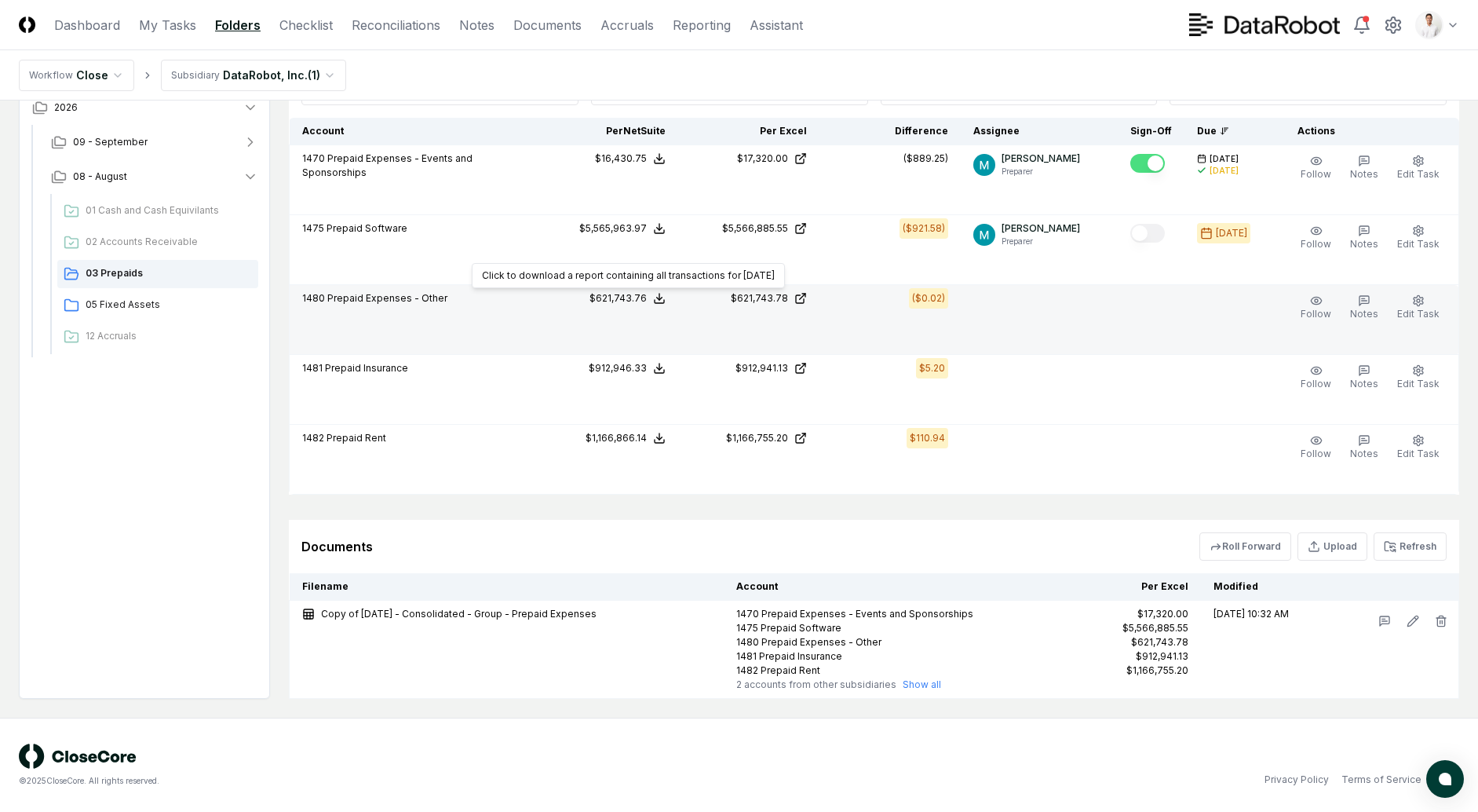
click at [664, 296] on icon at bounding box center [659, 298] width 13 height 13
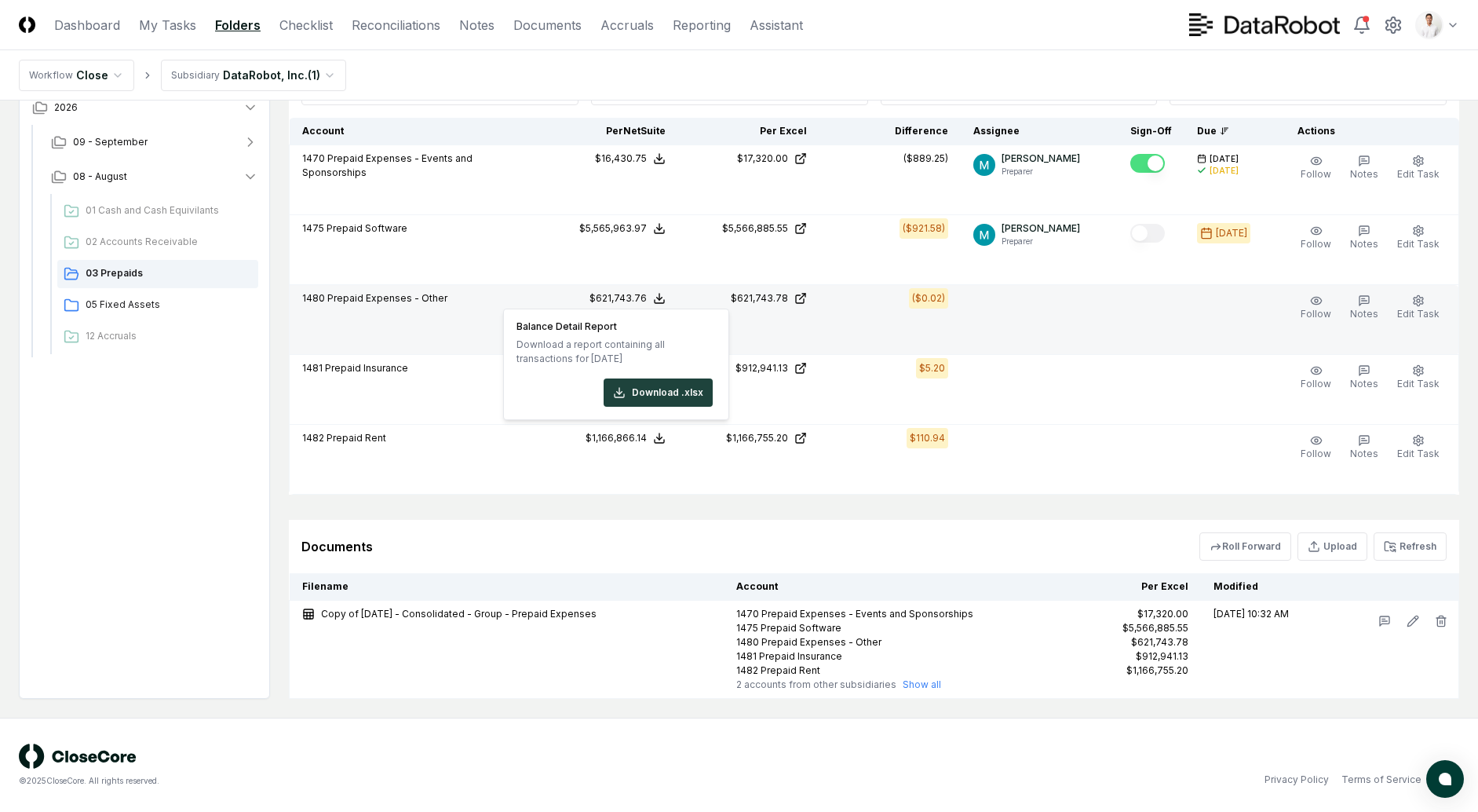
click at [664, 296] on icon at bounding box center [659, 298] width 13 height 13
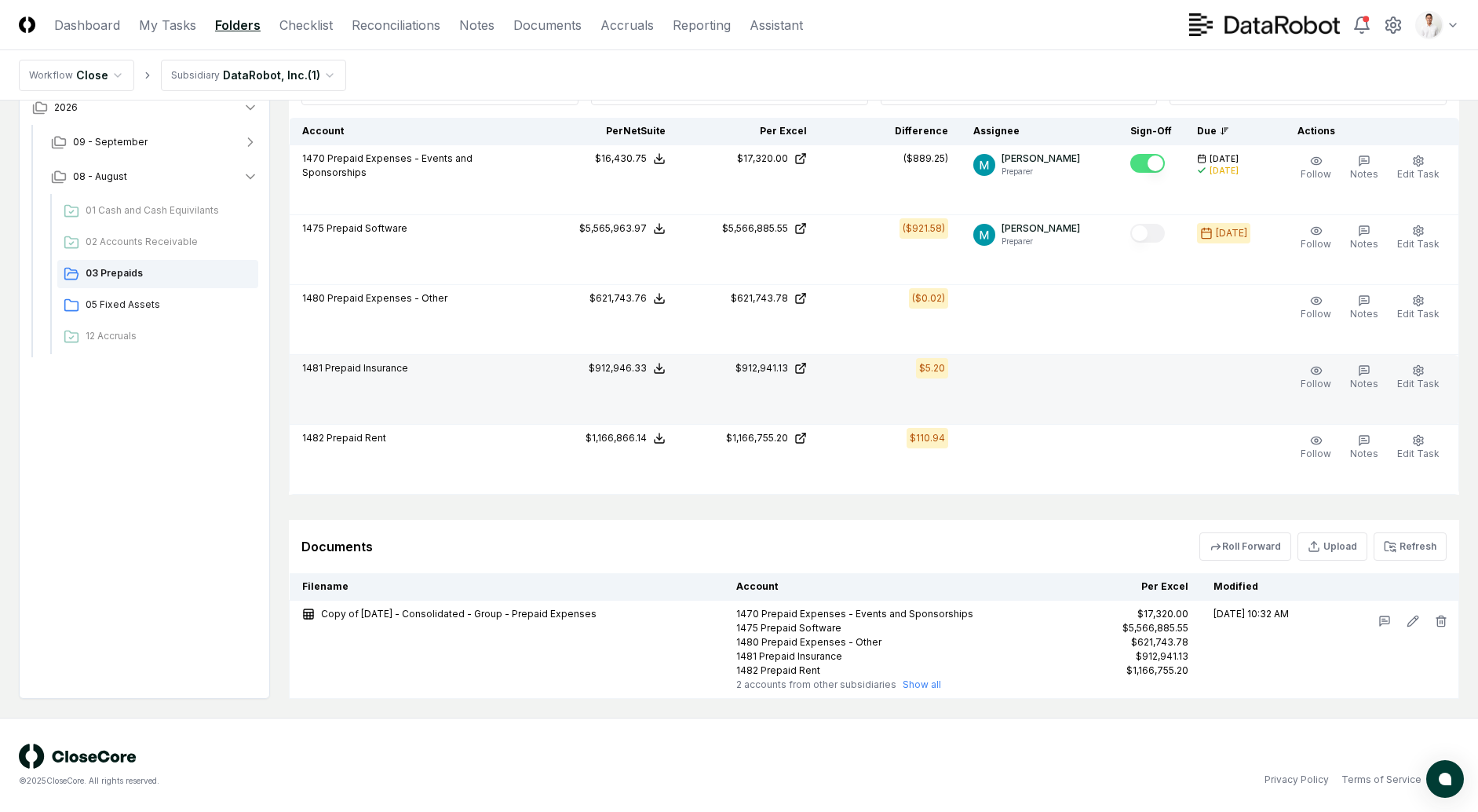
click at [666, 370] on icon at bounding box center [659, 369] width 13 height 13
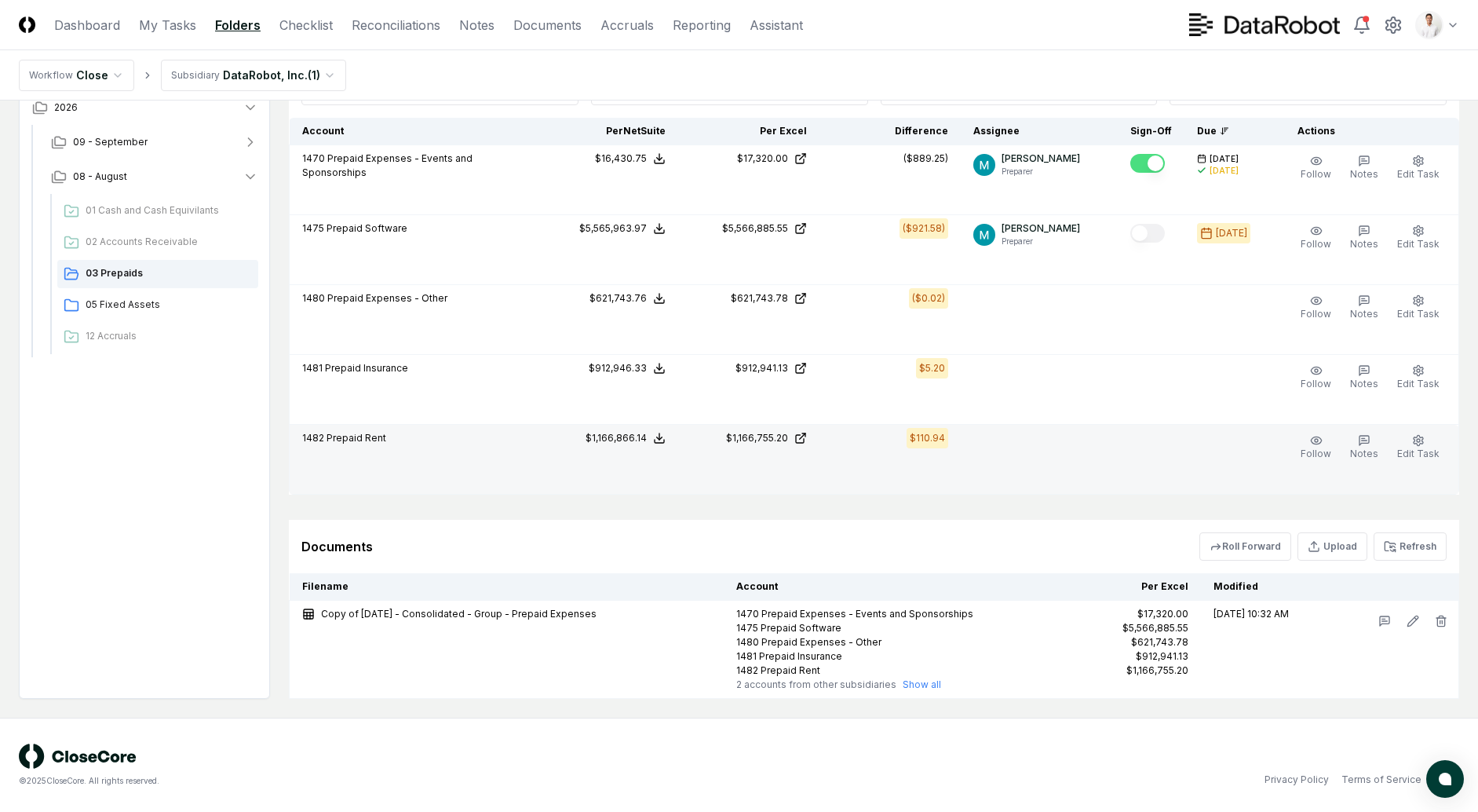
click at [666, 439] on icon at bounding box center [659, 438] width 13 height 13
click at [661, 403] on button "Download .xlsx" at bounding box center [658, 400] width 109 height 28
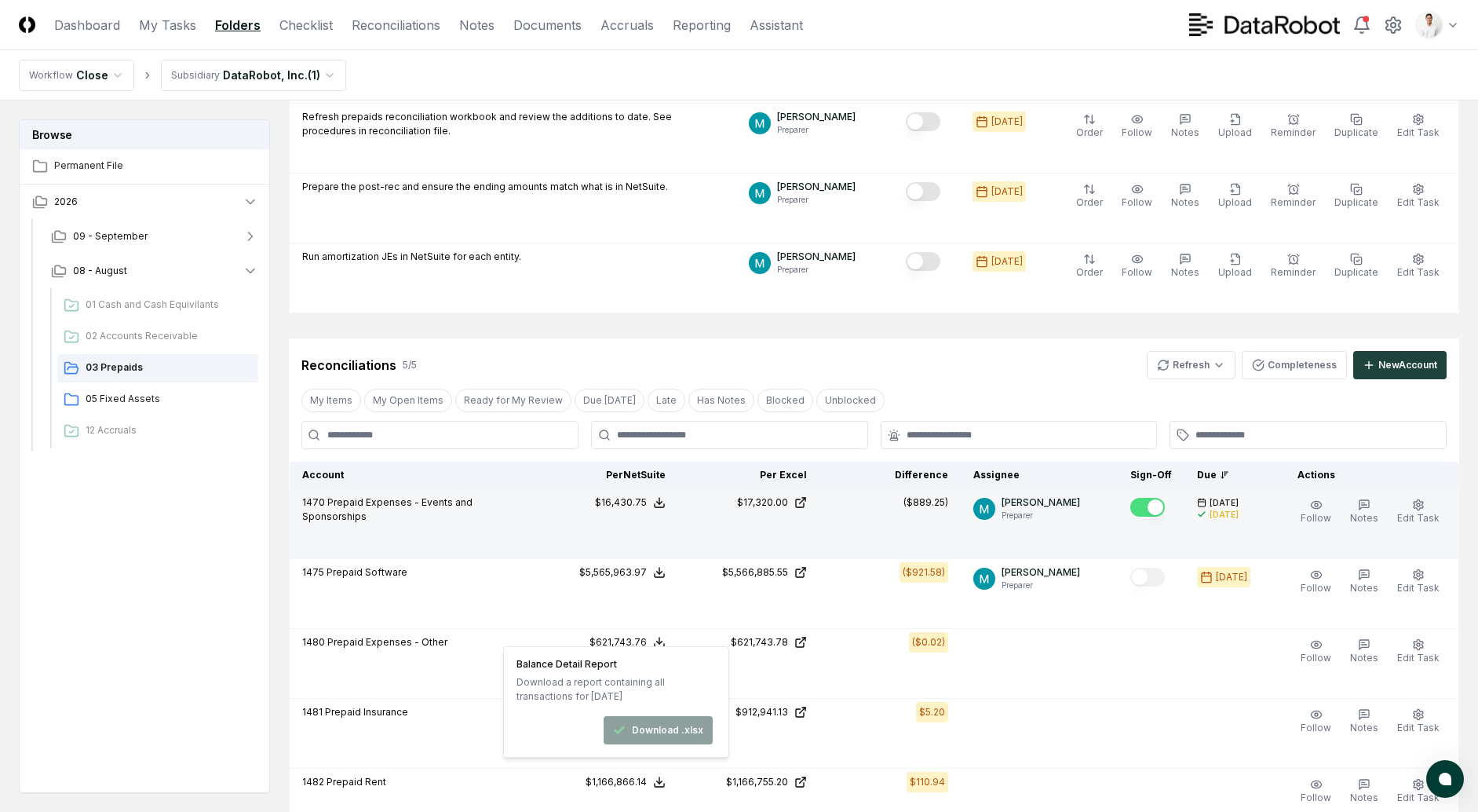
click at [519, 534] on td "1470 Prepaid Expenses - Events and Sponsorships" at bounding box center [414, 523] width 248 height 70
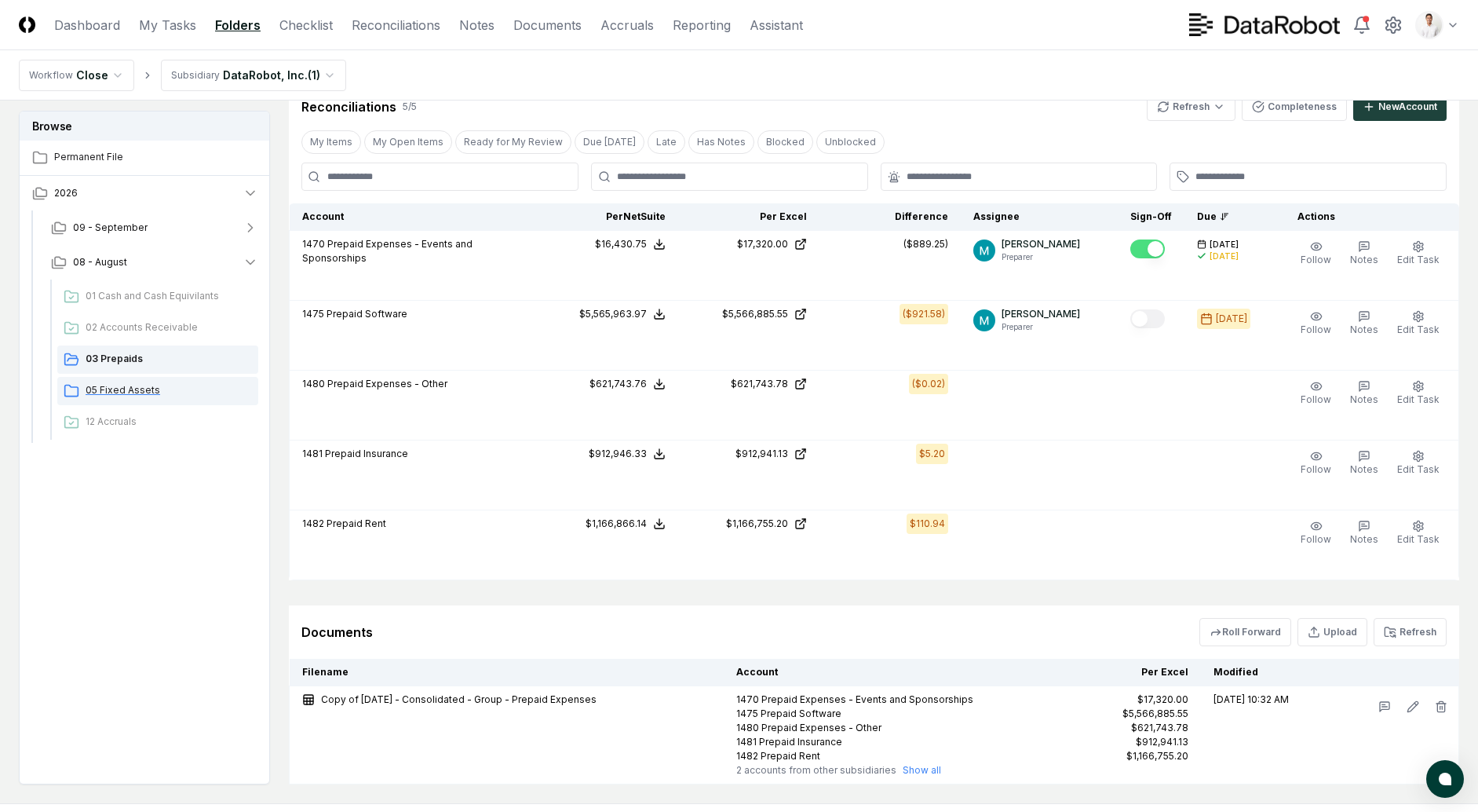
click at [186, 383] on span "05 Fixed Assets" at bounding box center [169, 390] width 166 height 14
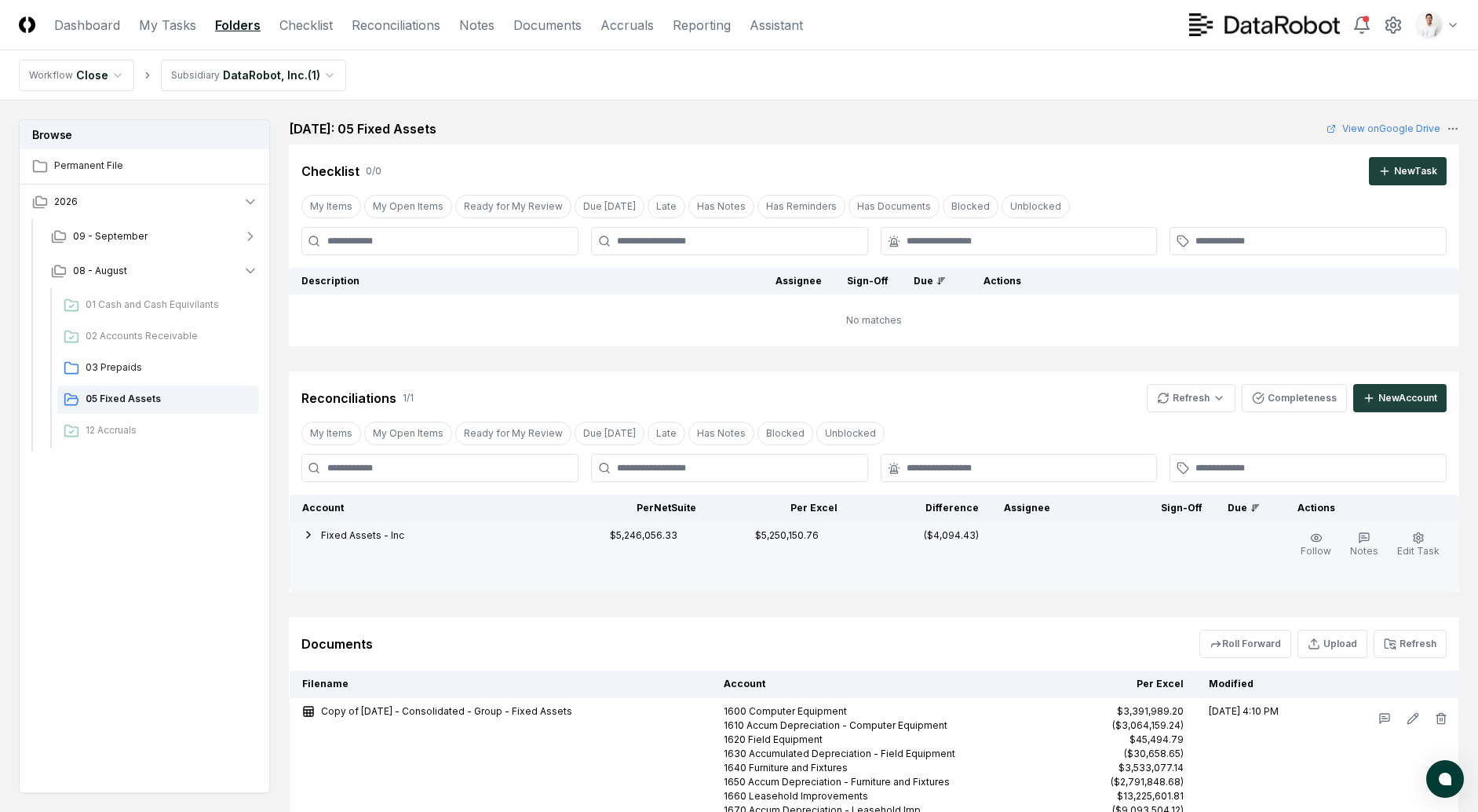
click at [308, 537] on icon "button" at bounding box center [309, 535] width 13 height 13
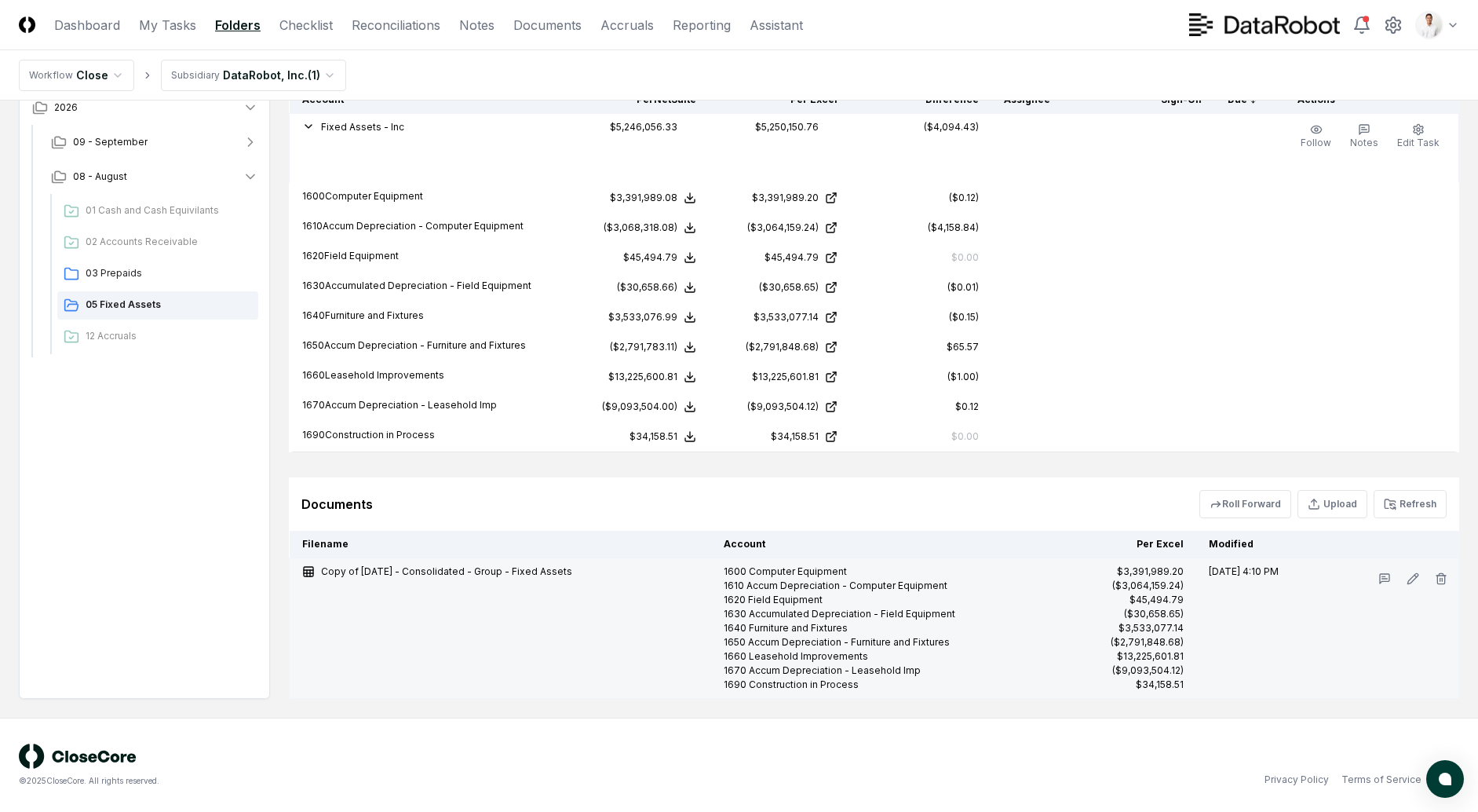
scroll to position [402, 0]
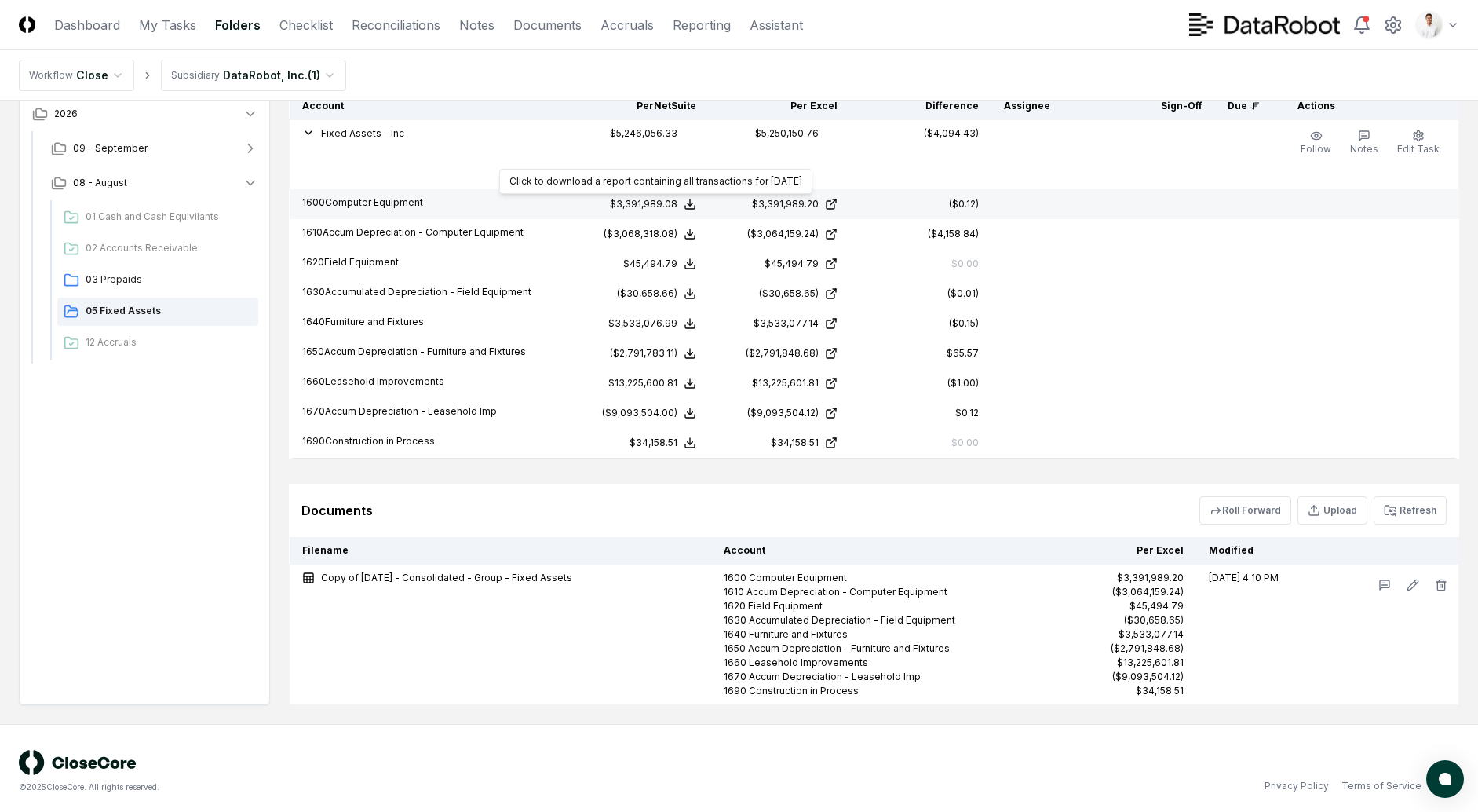
click at [693, 203] on polyline at bounding box center [690, 204] width 5 height 3
click at [698, 173] on button "Download .xlsx" at bounding box center [690, 166] width 109 height 28
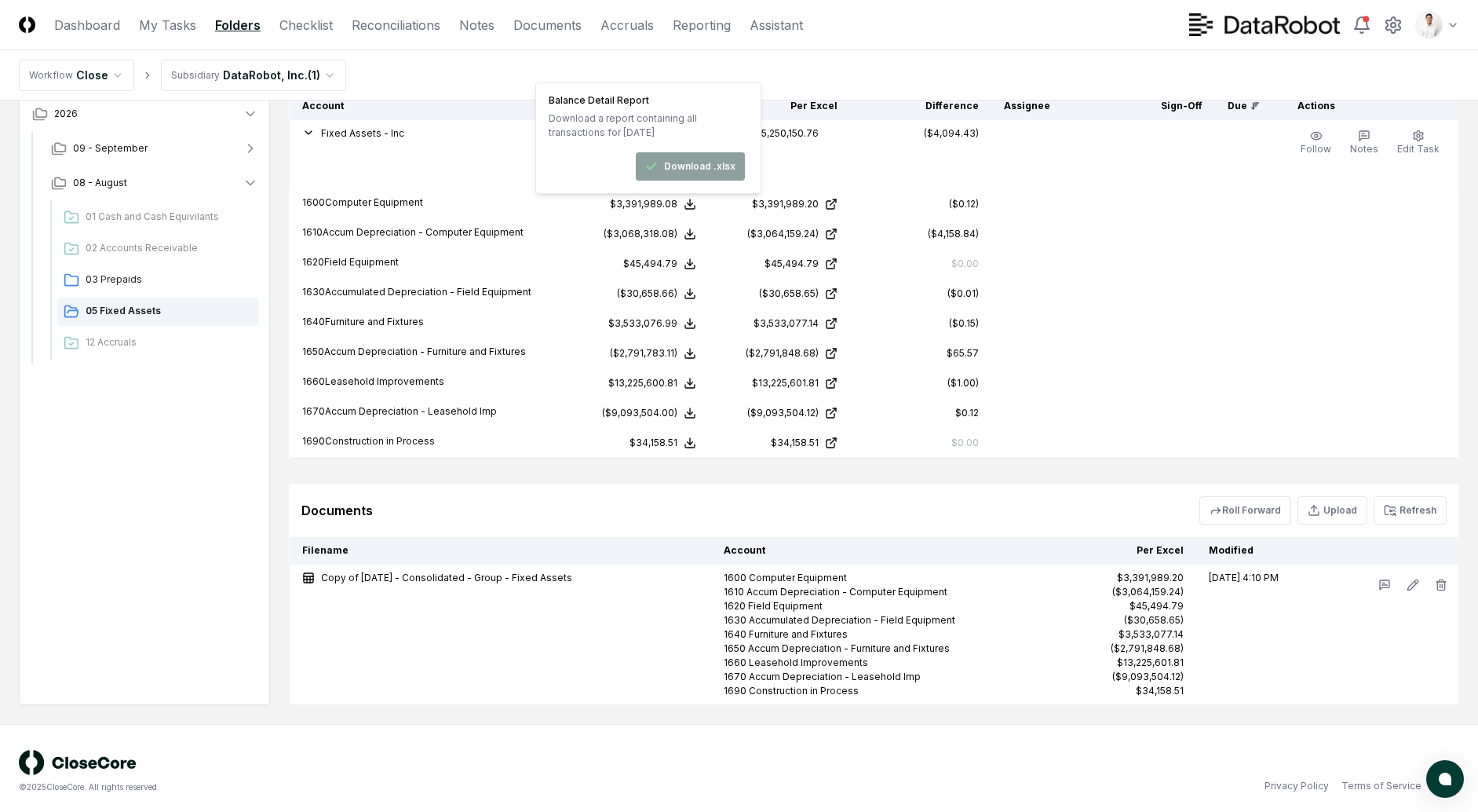
click at [819, 43] on header "CloseCore Dashboard My Tasks Folders Checklist Reconciliations Notes Documents …" at bounding box center [739, 25] width 1478 height 51
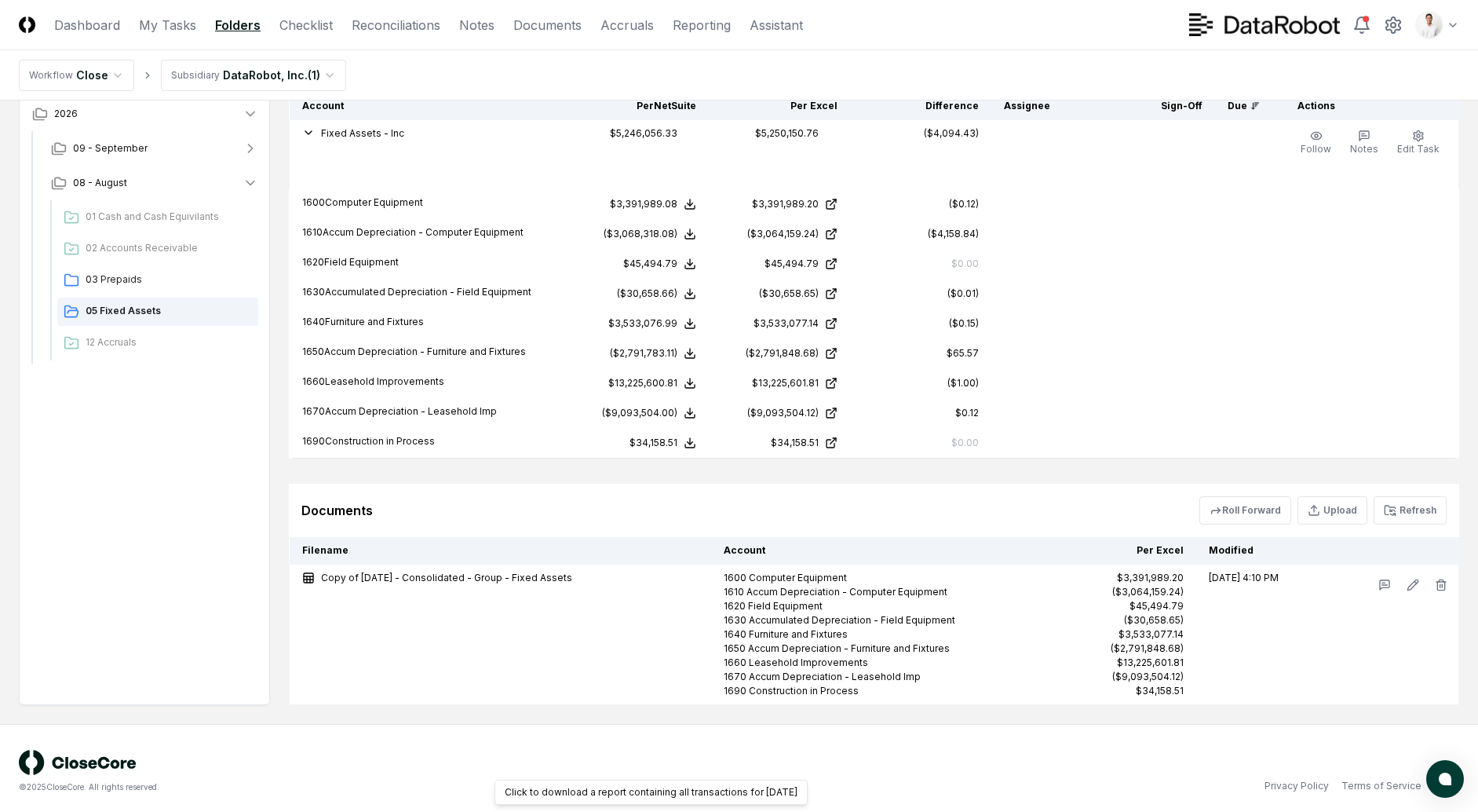
scroll to position [0, 0]
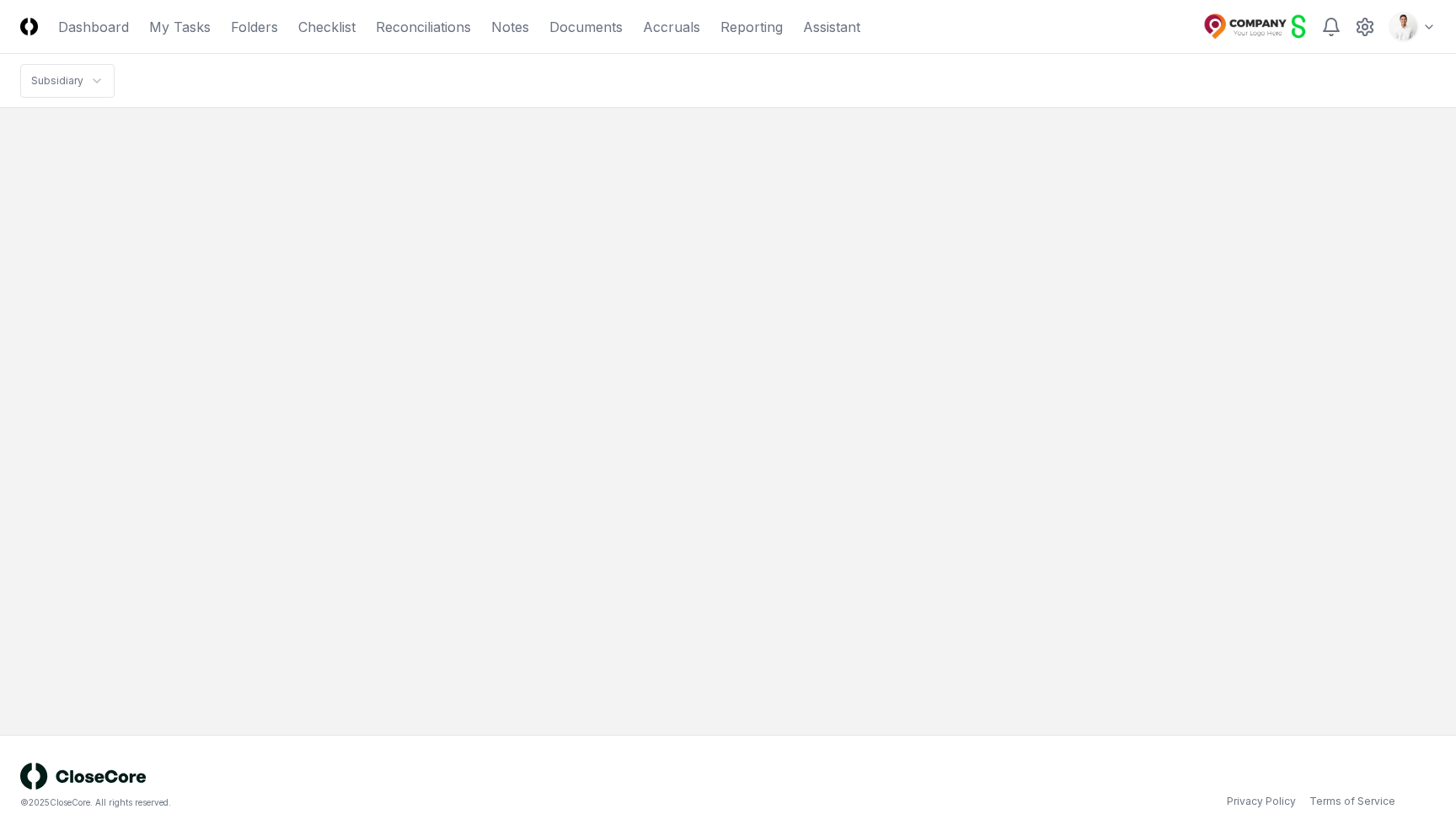
click at [1409, 19] on html "CloseCore Dashboard My Tasks Folders Checklist Reconciliations Notes Documents …" at bounding box center [728, 418] width 1456 height 836
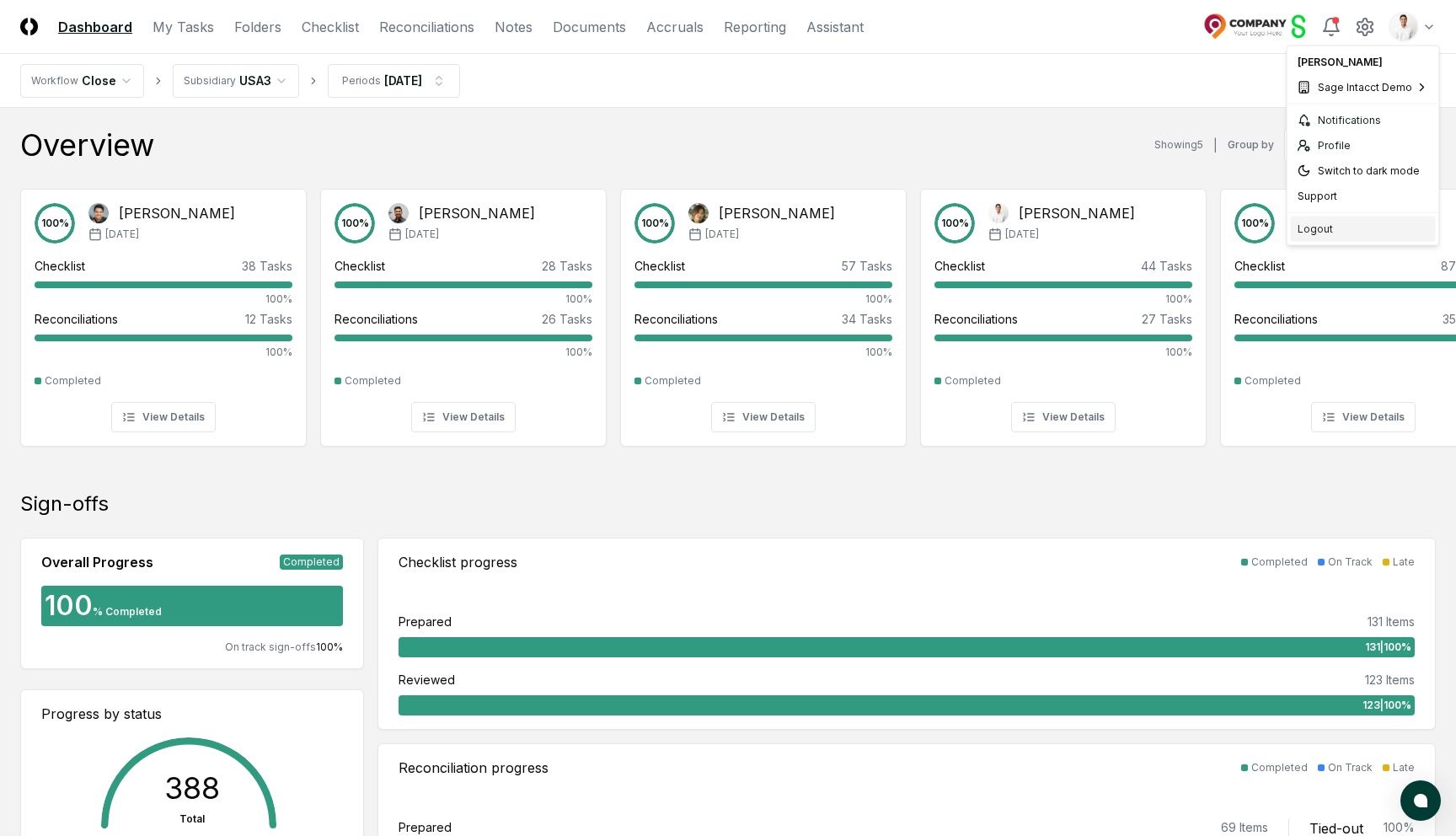
click at [1340, 222] on div "Logout" at bounding box center [1362, 229] width 144 height 25
